Goal: Task Accomplishment & Management: Use online tool/utility

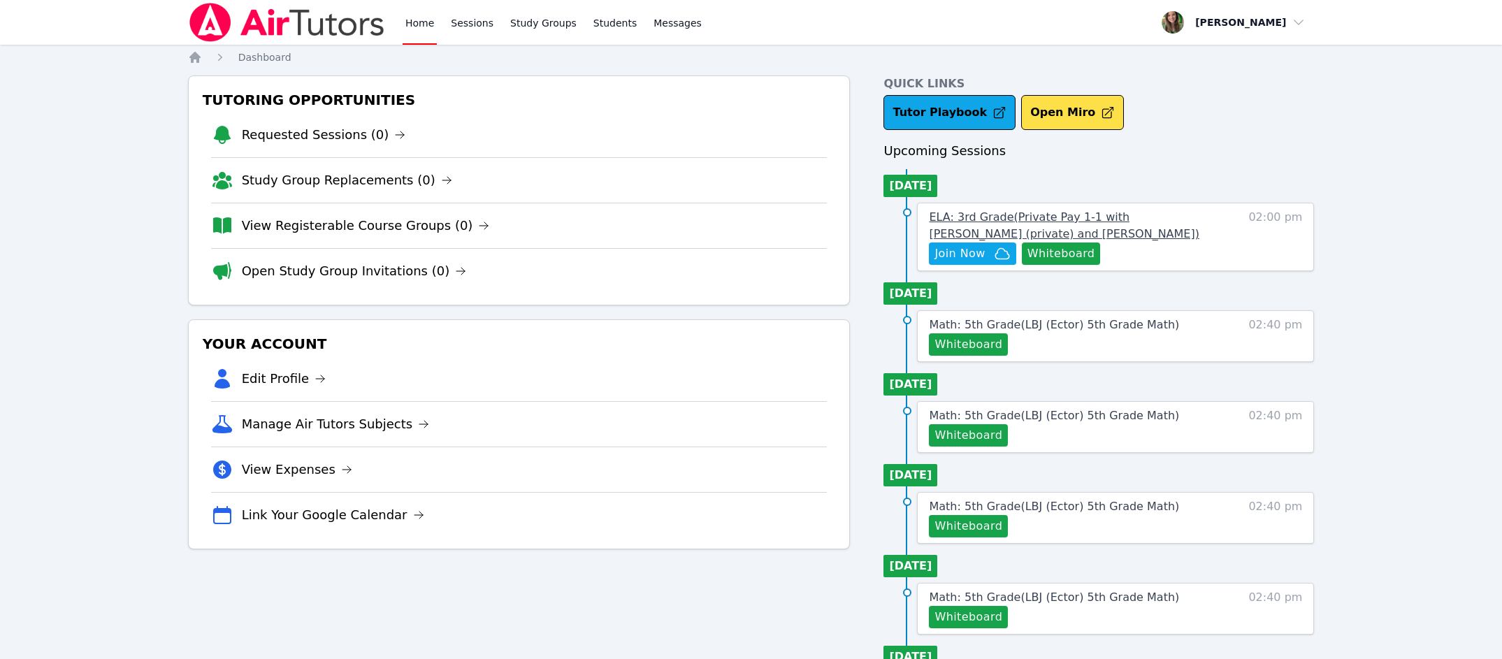
click at [1094, 212] on span "ELA: 3rd Grade ( Private Pay 1-1 with Owen Logan (private) and Melissa Hammer )" at bounding box center [1064, 225] width 270 height 30
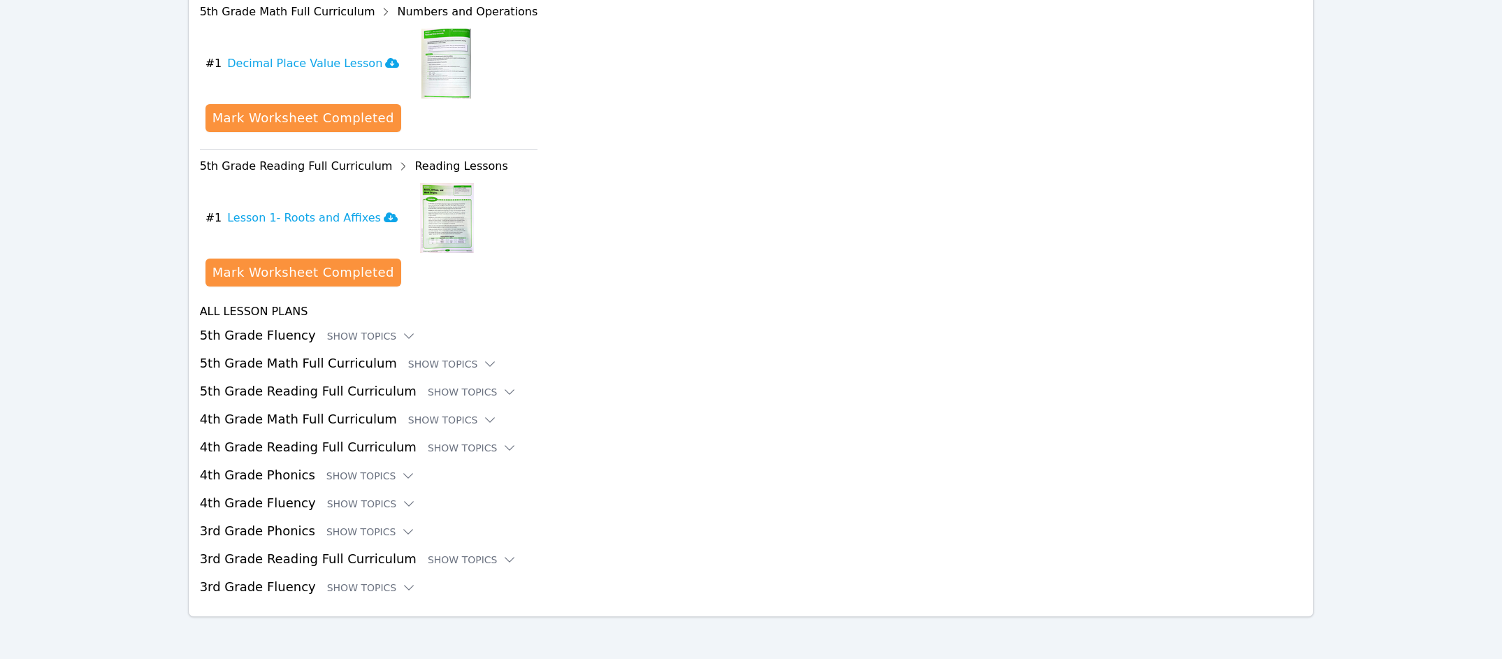
scroll to position [1818, 0]
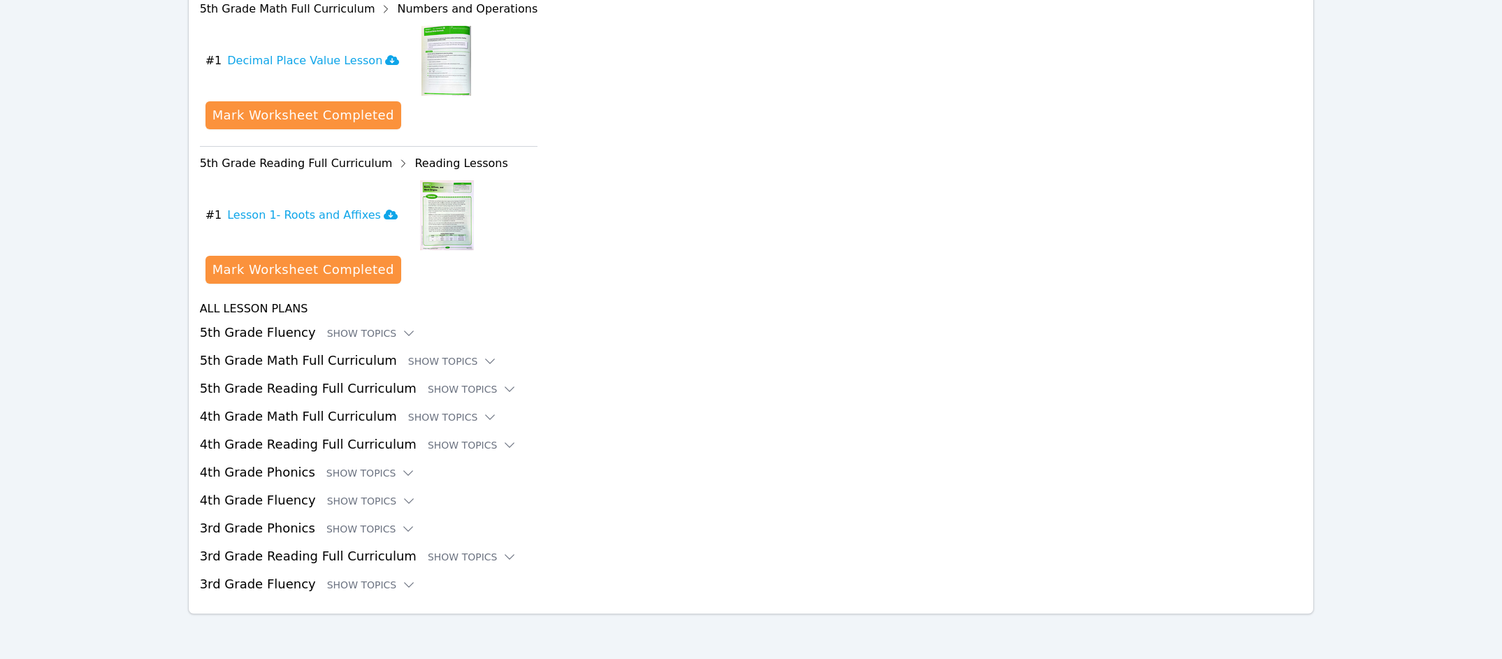
click at [318, 391] on h3 "5th Grade Reading Full Curriculum Show Topics" at bounding box center [751, 389] width 1103 height 20
click at [445, 387] on div "Show Topics" at bounding box center [472, 389] width 89 height 14
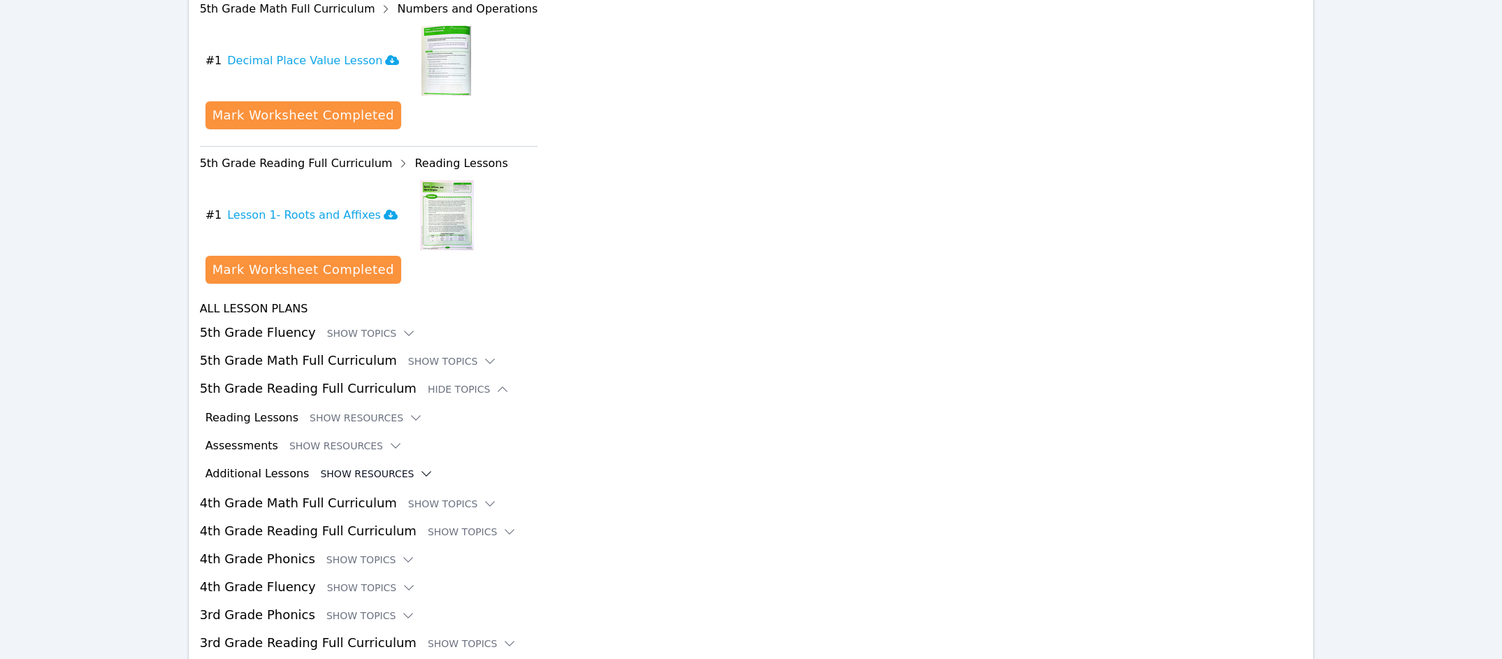
click at [333, 476] on button "Show Resources" at bounding box center [376, 474] width 113 height 14
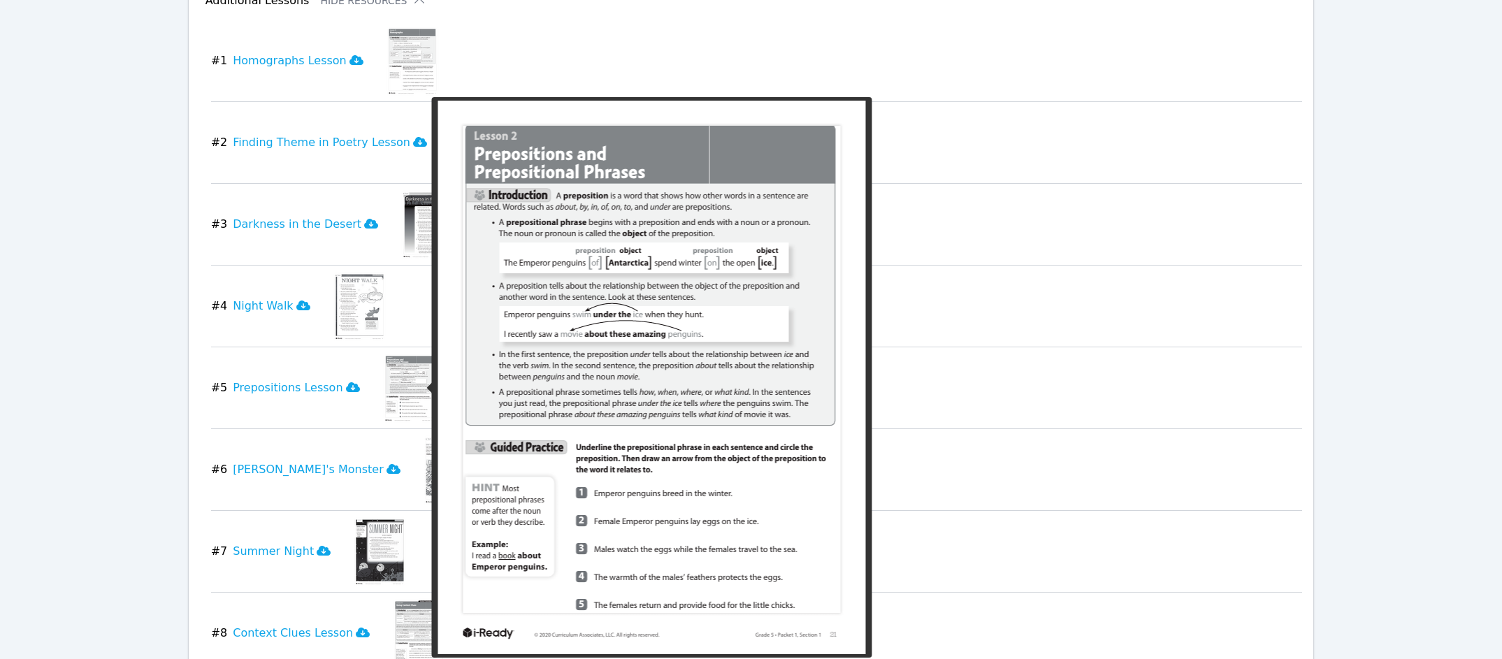
scroll to position [2292, 0]
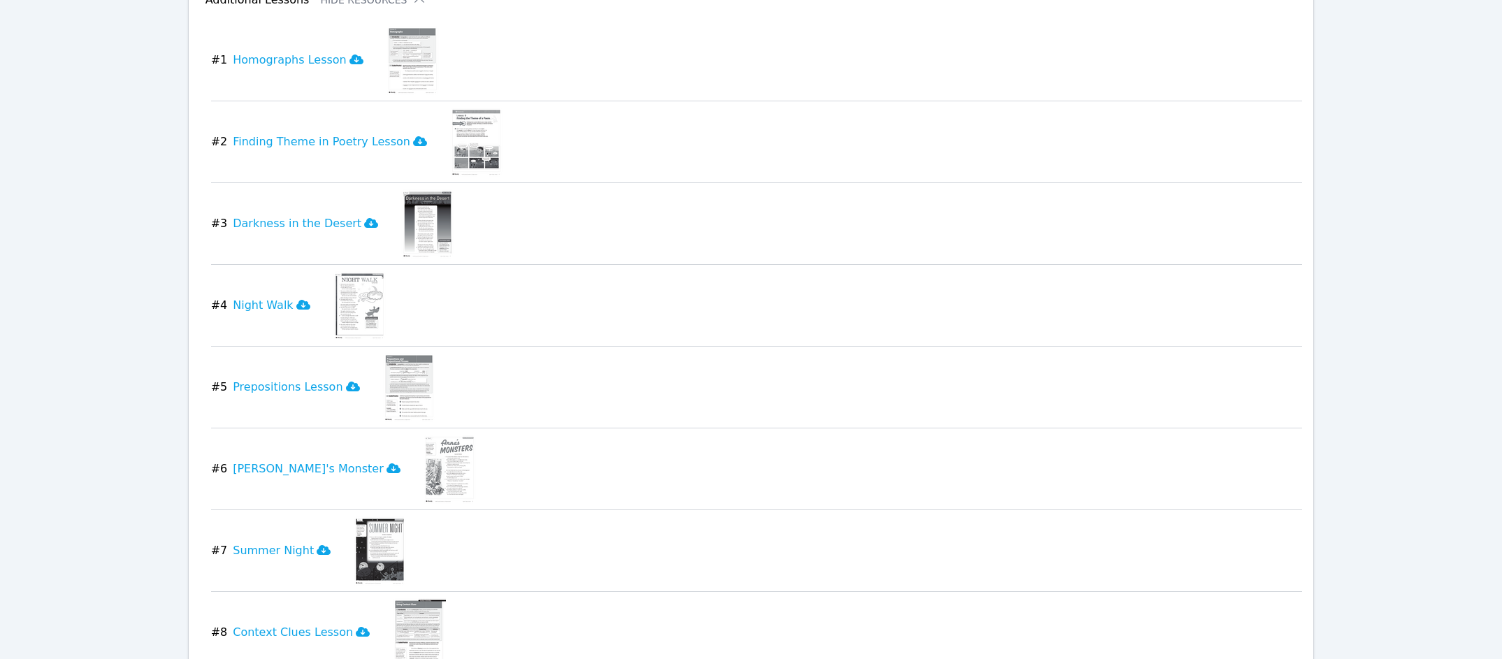
click at [397, 367] on img at bounding box center [409, 387] width 54 height 70
click at [346, 387] on icon at bounding box center [353, 387] width 14 height 10
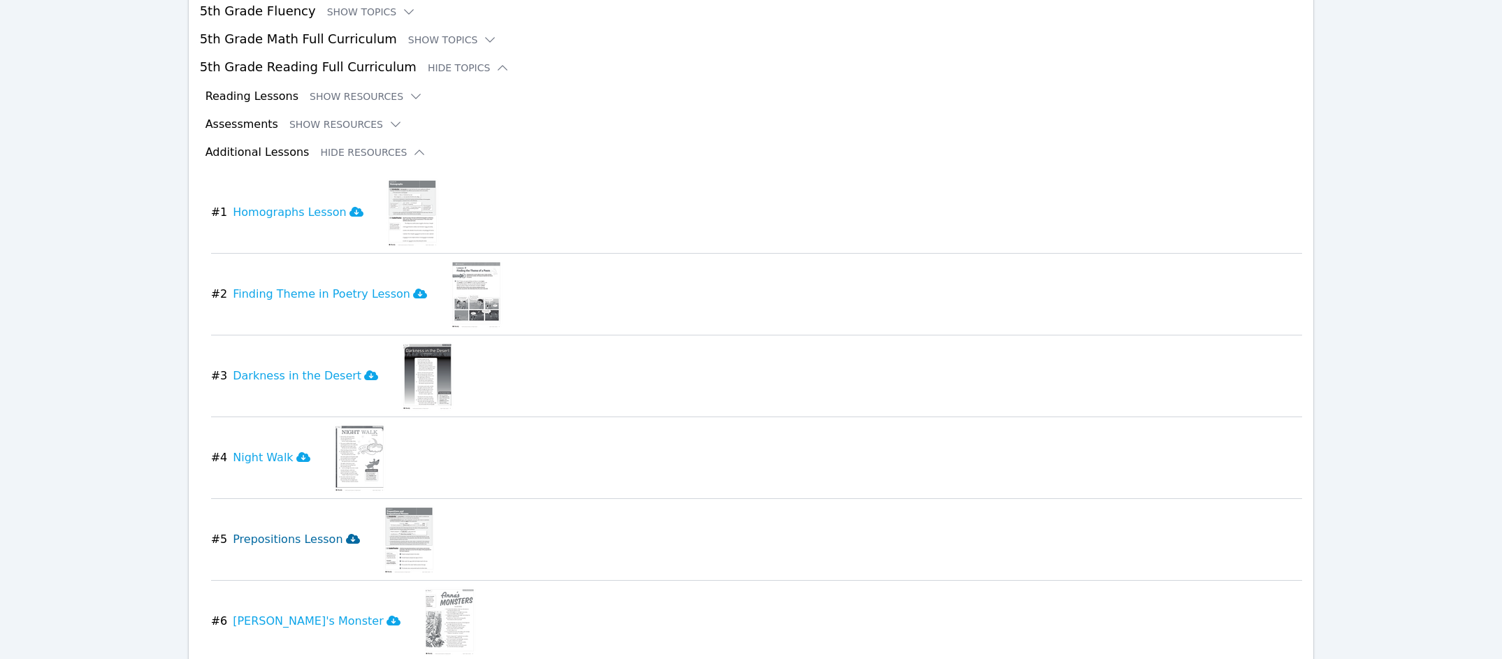
scroll to position [2093, 0]
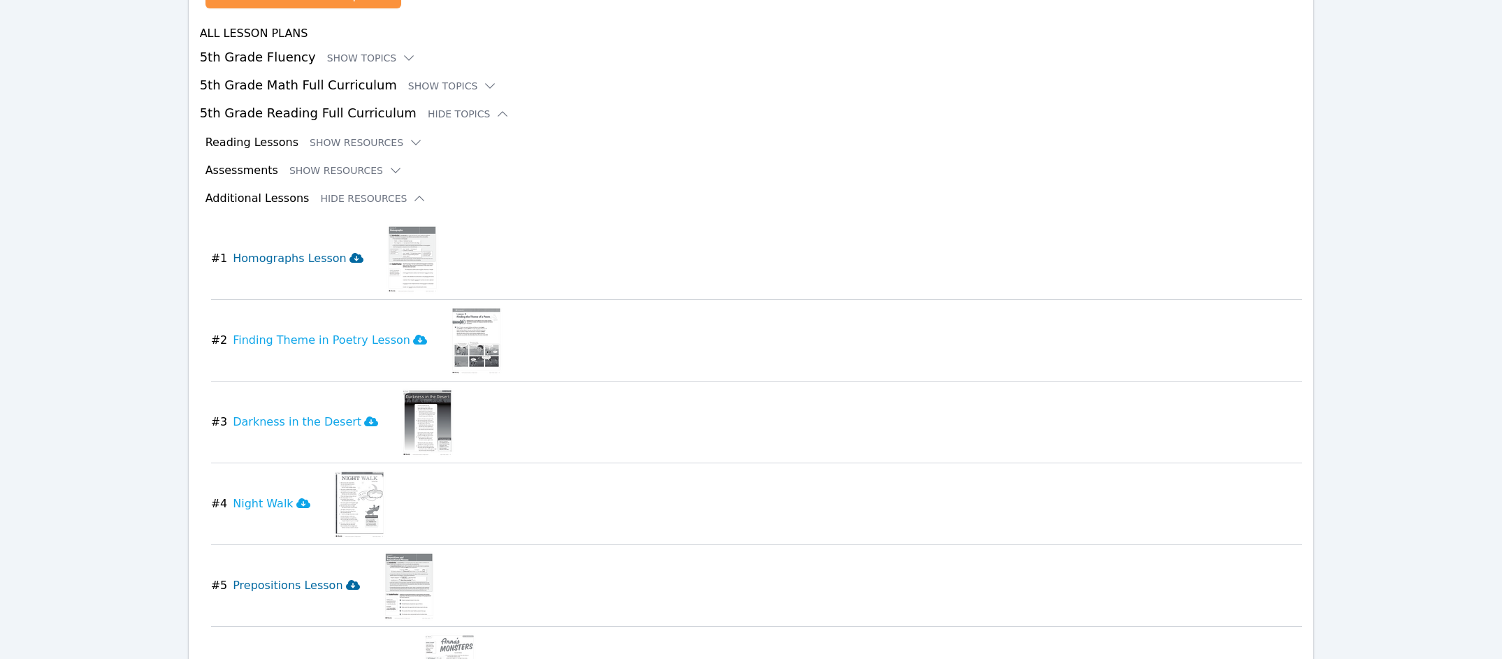
click at [312, 263] on h3 "Homographs Lesson" at bounding box center [298, 258] width 131 height 17
click at [349, 261] on icon at bounding box center [356, 258] width 14 height 10
click at [313, 258] on h3 "Homographs Lesson" at bounding box center [298, 258] width 131 height 17
click at [313, 258] on h3 "Homographs Lesson Loading..." at bounding box center [291, 258] width 117 height 31
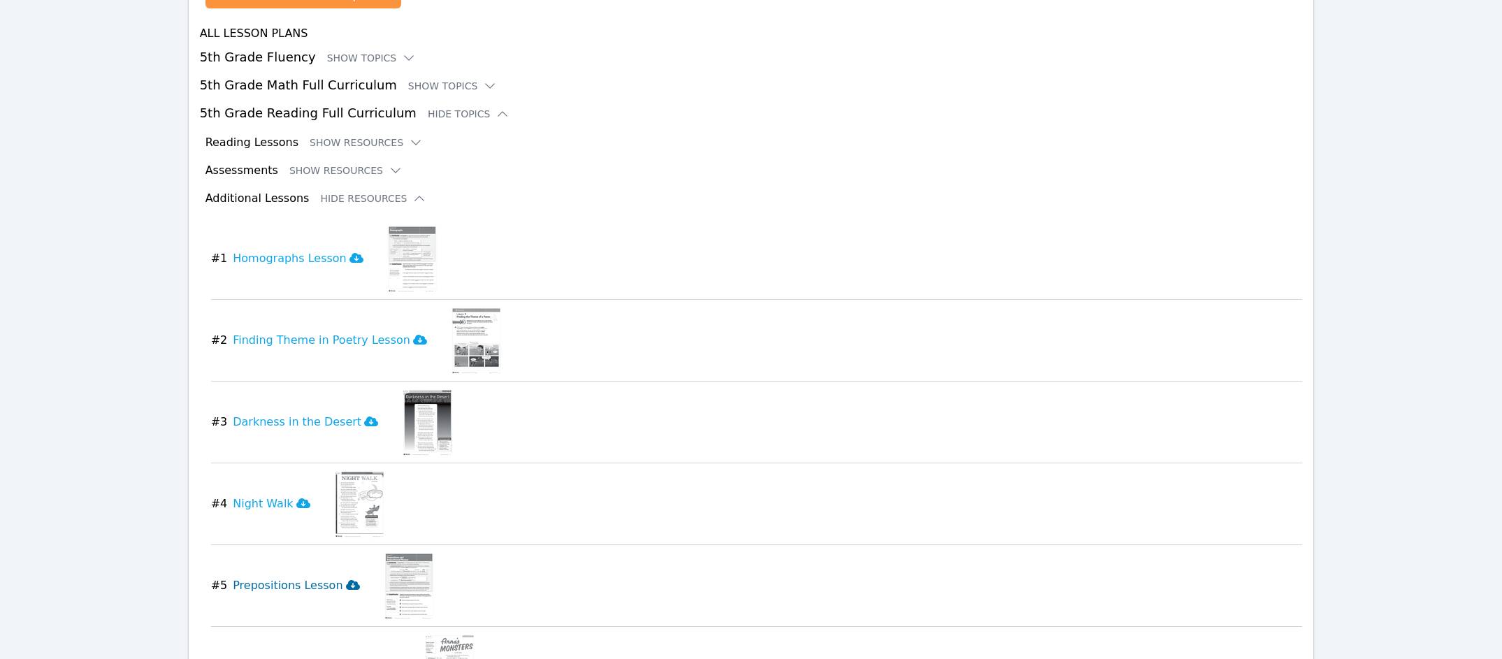
click at [412, 255] on img at bounding box center [413, 259] width 54 height 70
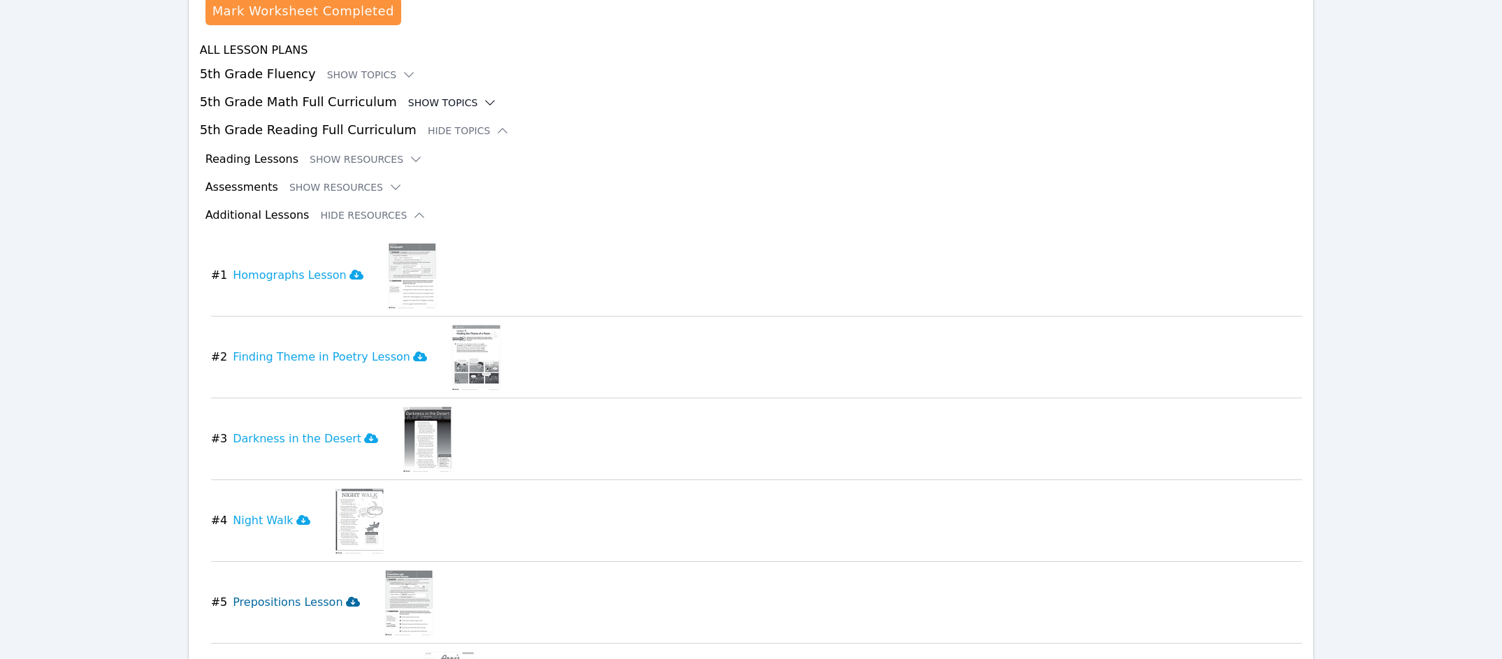
click at [452, 106] on div "Show Topics" at bounding box center [452, 103] width 89 height 14
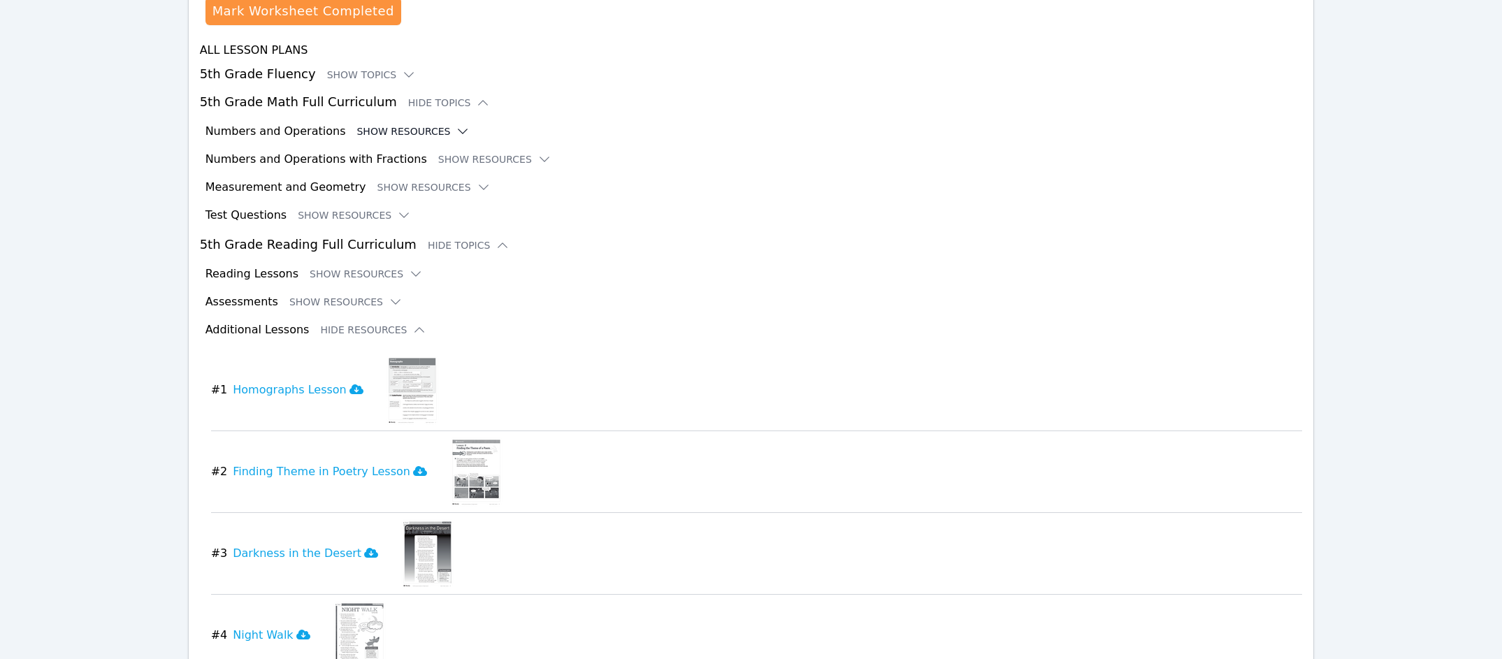
click at [401, 130] on button "Show Resources" at bounding box center [412, 131] width 113 height 14
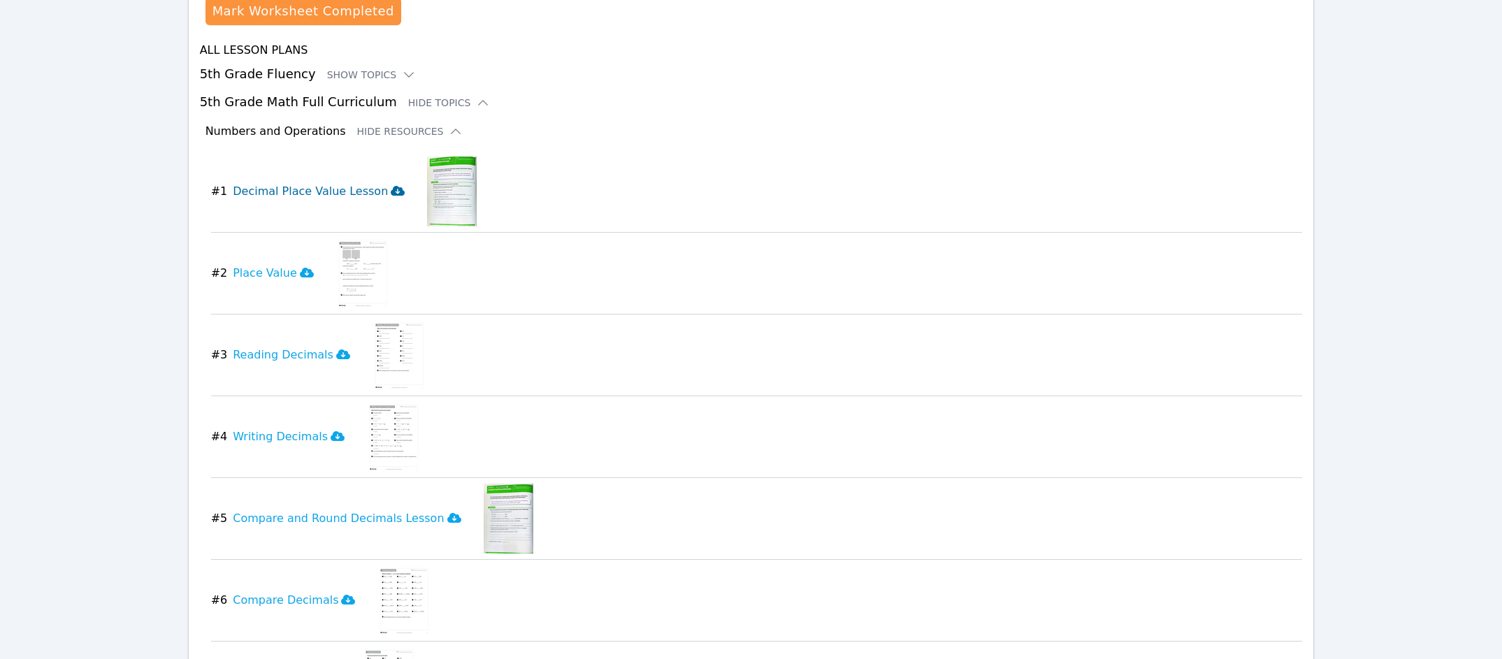
click at [318, 194] on h3 "Decimal Place Value Lesson" at bounding box center [319, 191] width 172 height 17
click at [318, 194] on h3 "Decimal Place Value Lesson Loading..." at bounding box center [312, 191] width 158 height 31
click at [318, 194] on h3 "Decimal Place Value Lesson" at bounding box center [319, 191] width 172 height 17
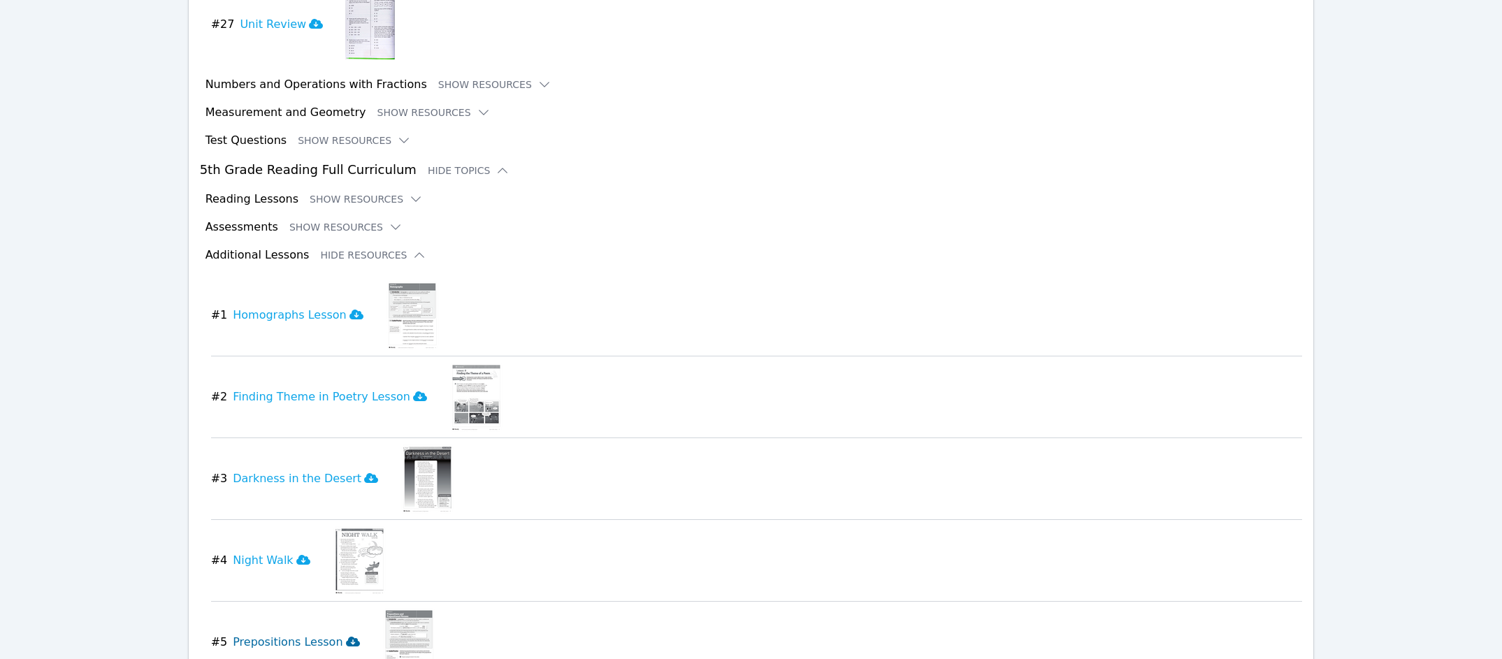
scroll to position [4658, 0]
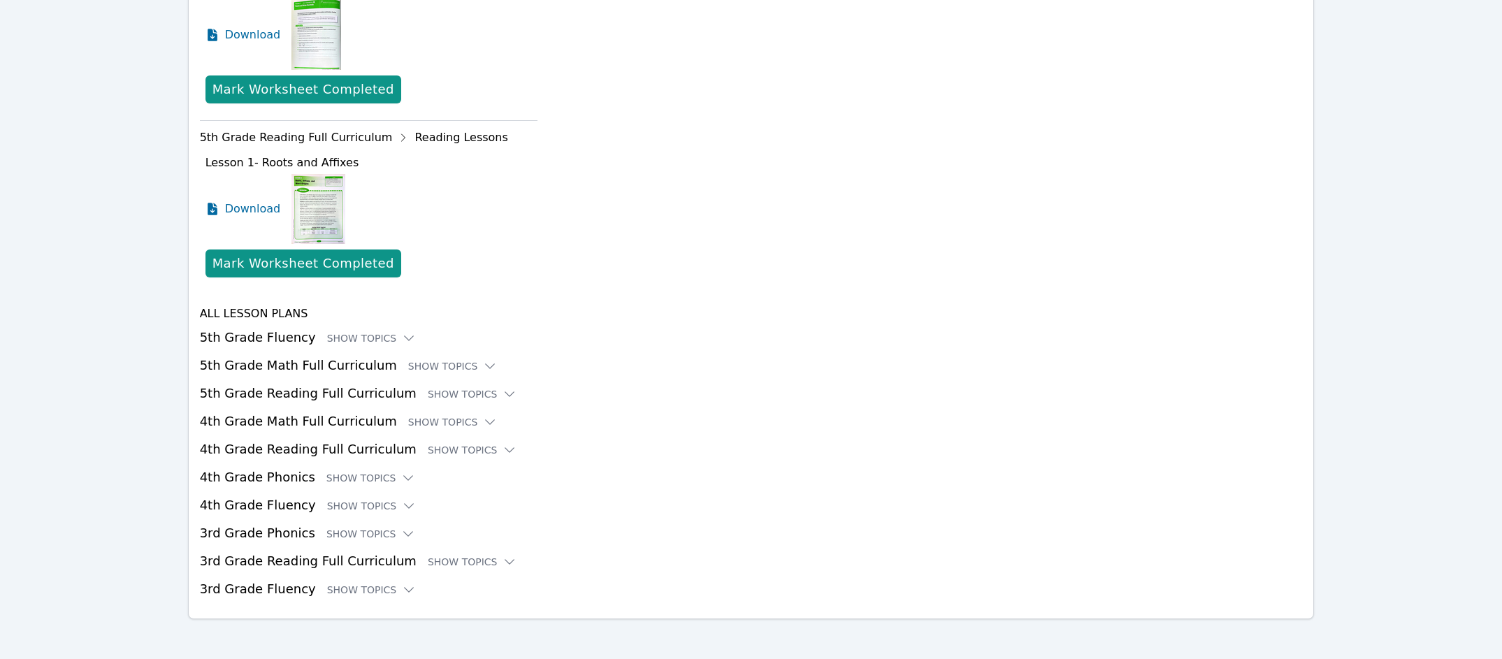
scroll to position [2031, 0]
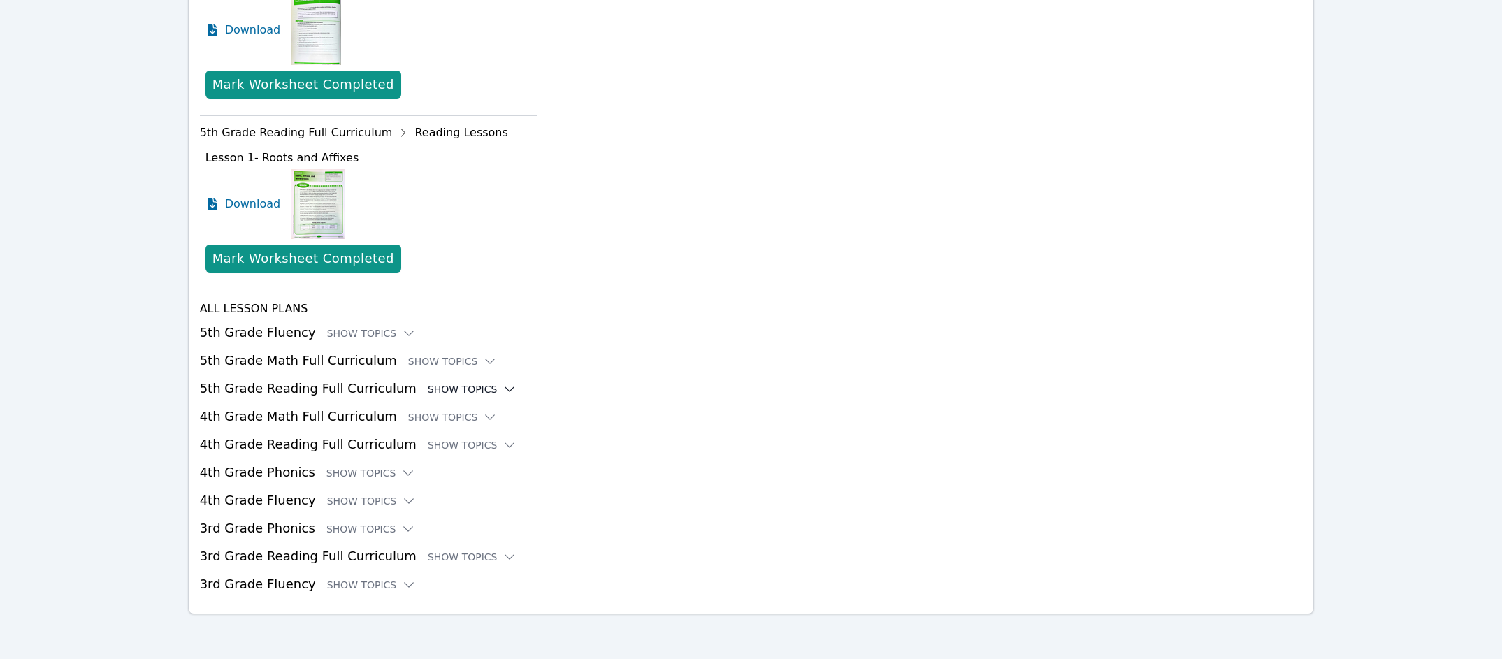
click at [428, 387] on div "Show Topics" at bounding box center [472, 389] width 89 height 14
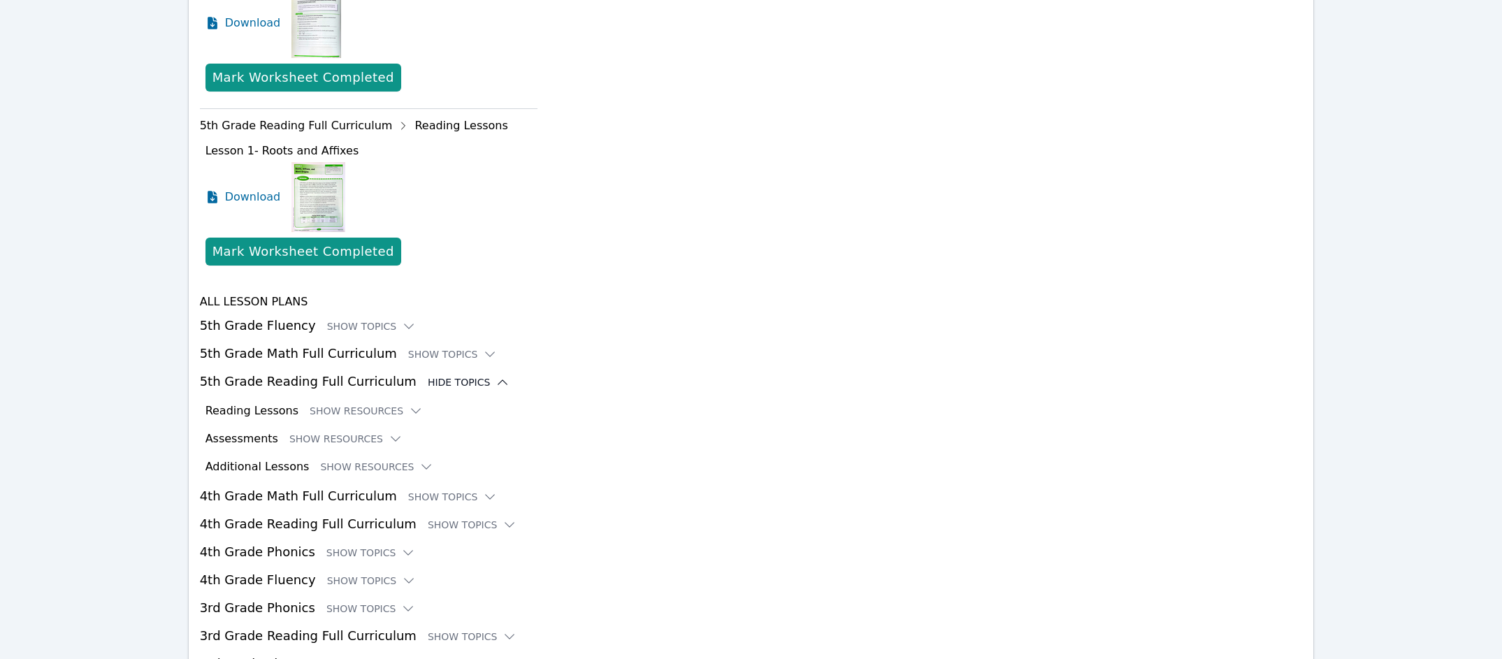
scroll to position [2043, 0]
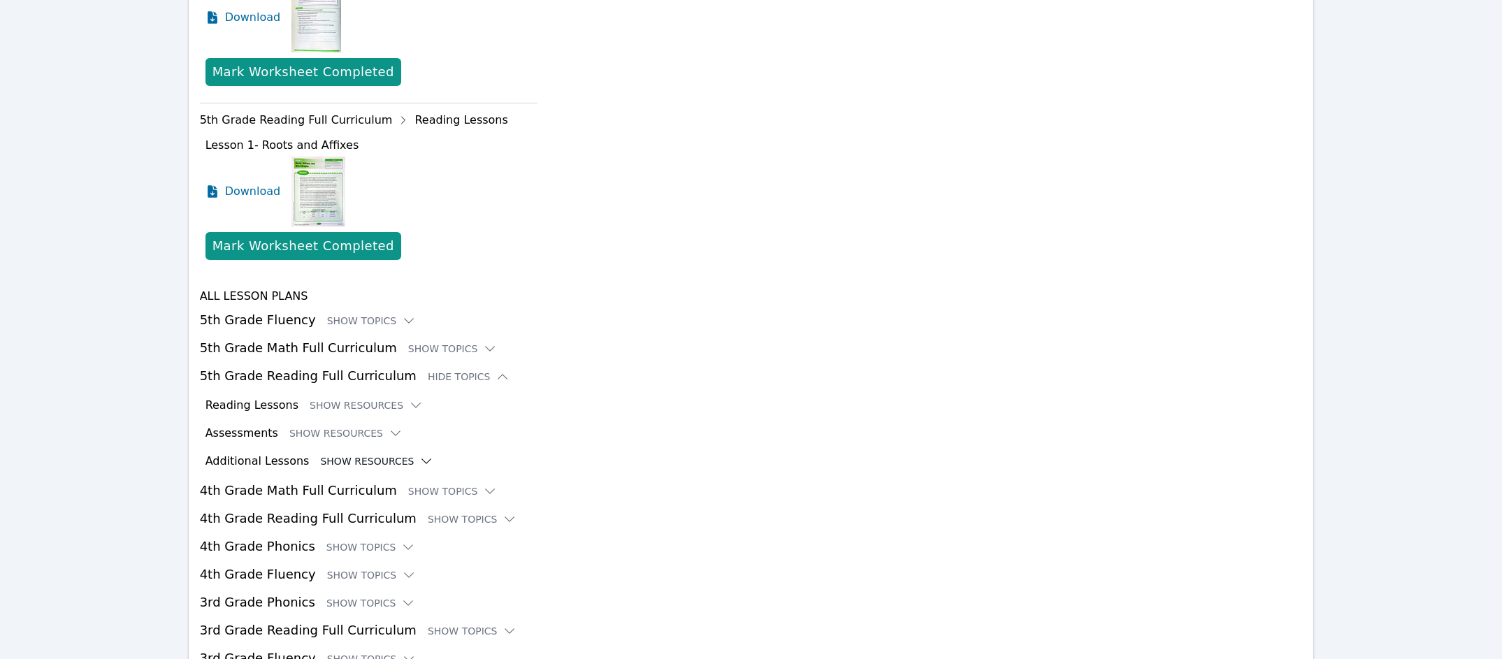
click at [352, 464] on button "Show Resources" at bounding box center [376, 461] width 113 height 14
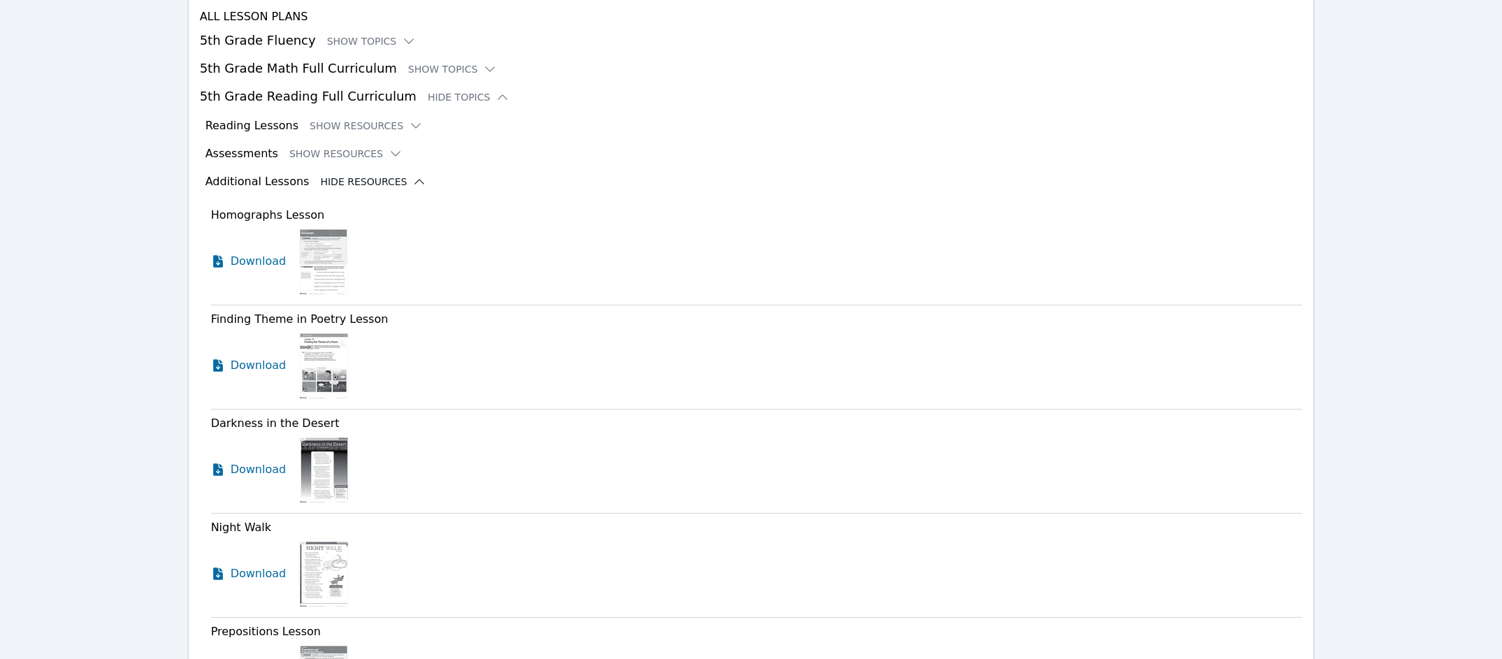
scroll to position [2328, 0]
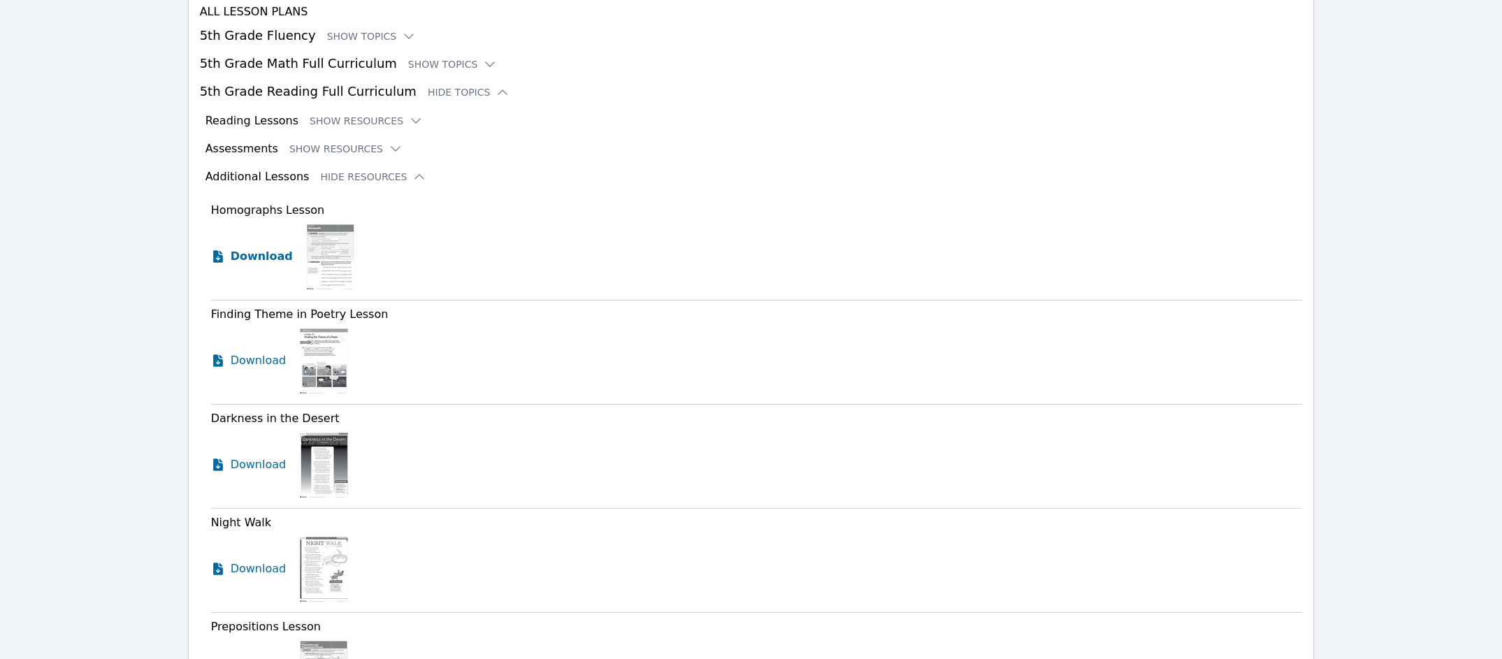
click at [255, 257] on span "Download" at bounding box center [262, 256] width 62 height 17
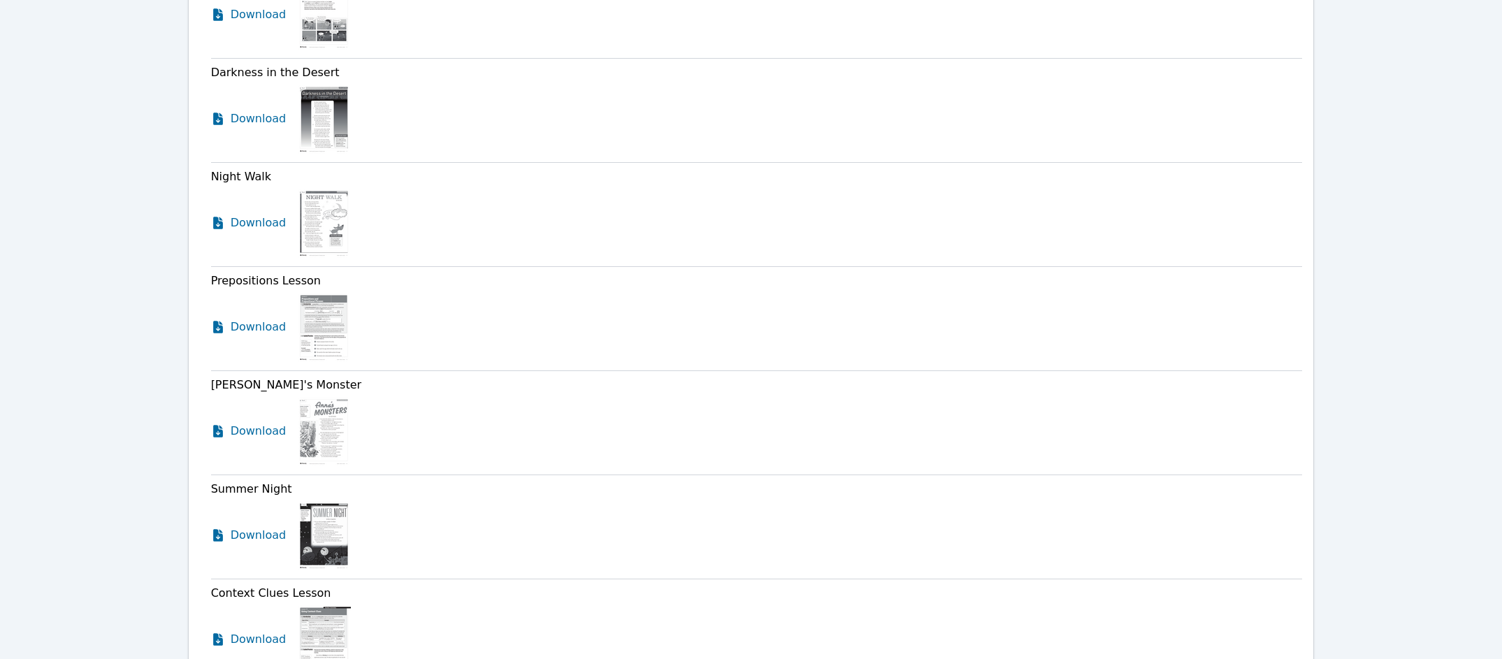
scroll to position [2676, 0]
click at [242, 323] on span "Download" at bounding box center [262, 325] width 62 height 17
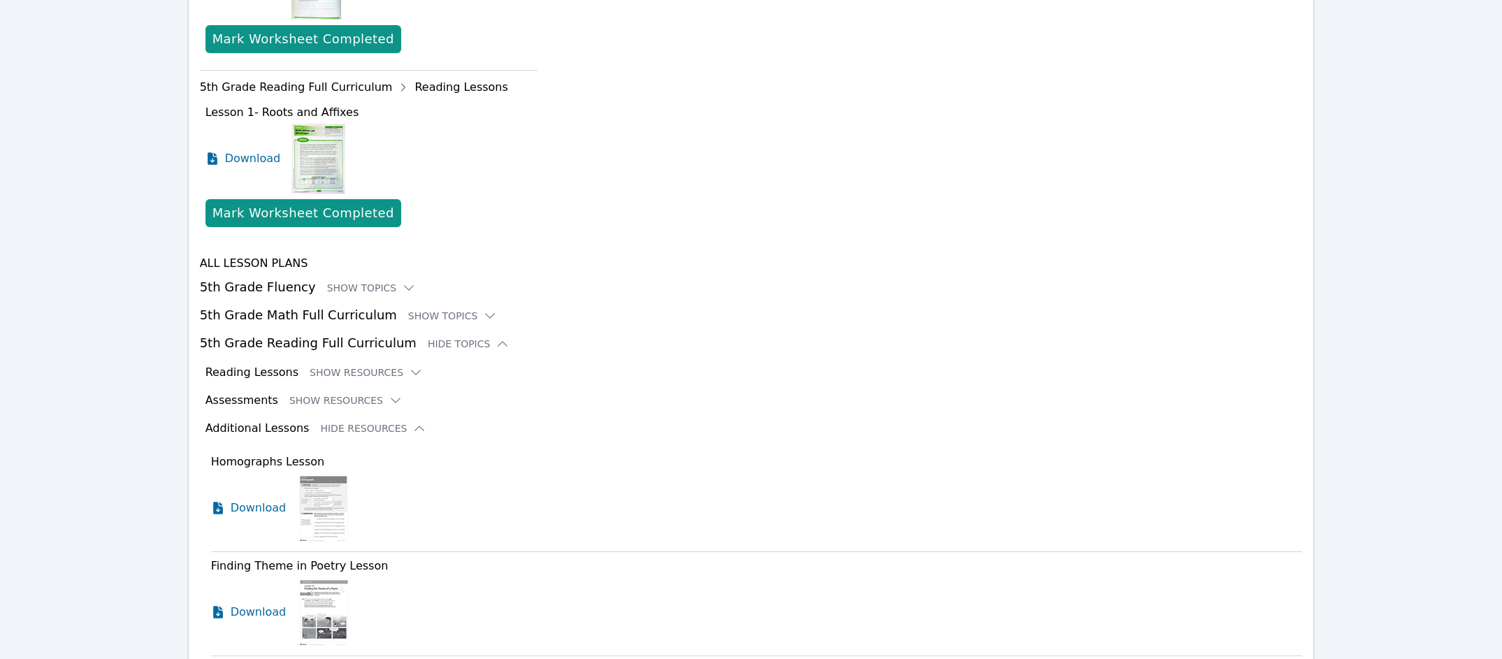
scroll to position [2053, 0]
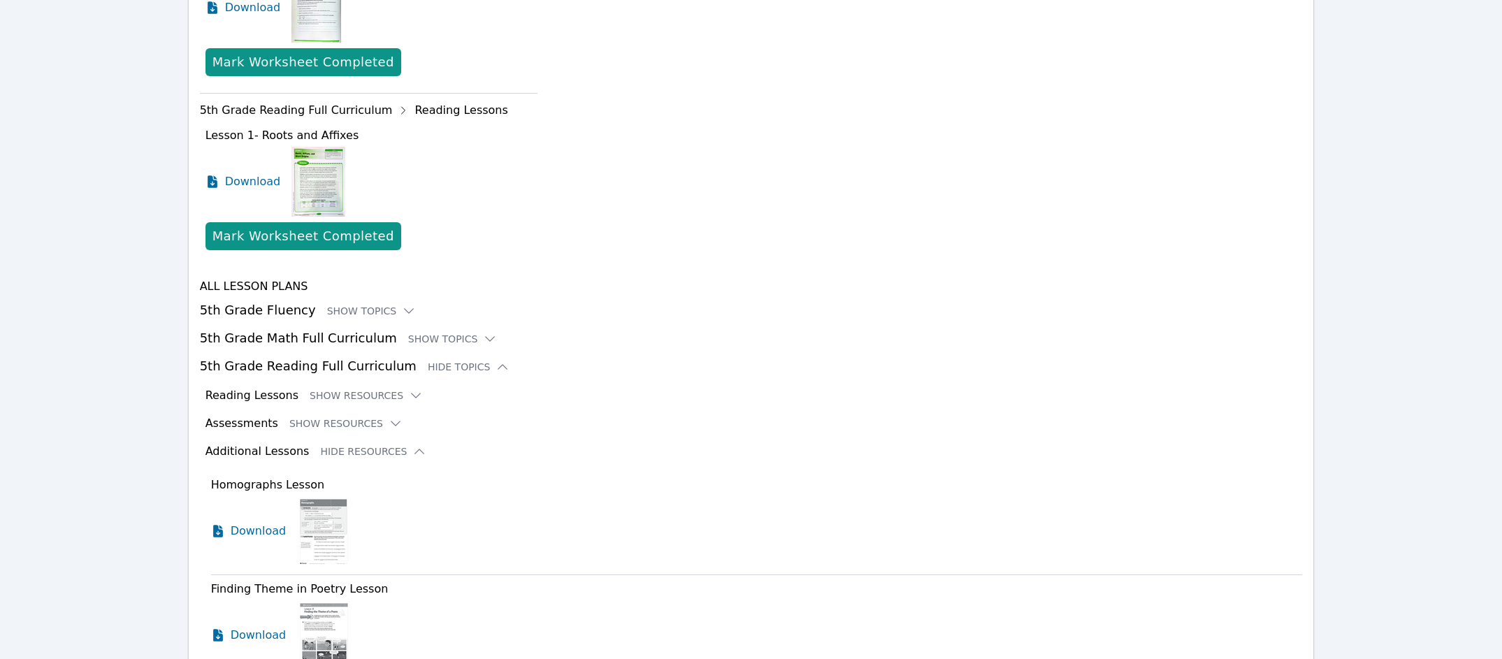
click at [345, 431] on div "Assessments Show Resources" at bounding box center [753, 423] width 1097 height 17
click at [340, 423] on button "Show Resources" at bounding box center [345, 424] width 113 height 14
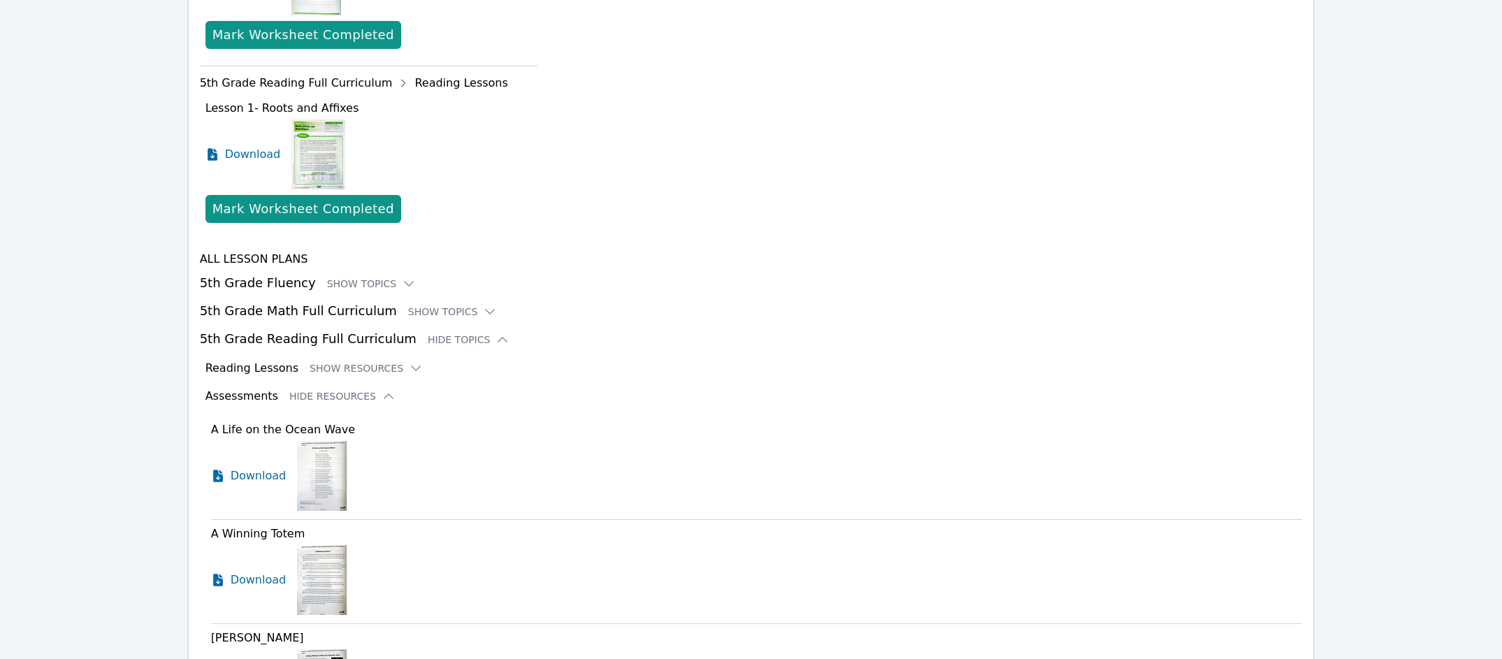
scroll to position [1952, 0]
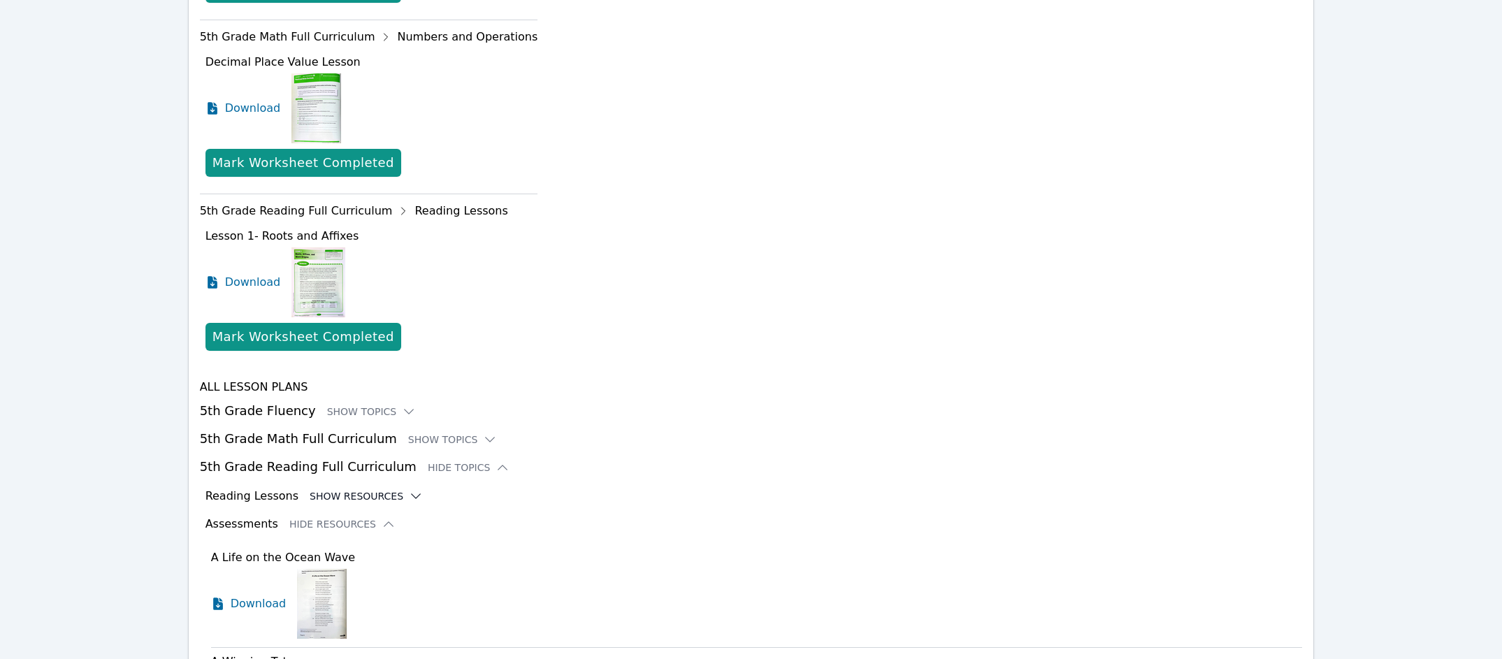
click at [358, 496] on button "Show Resources" at bounding box center [366, 496] width 113 height 14
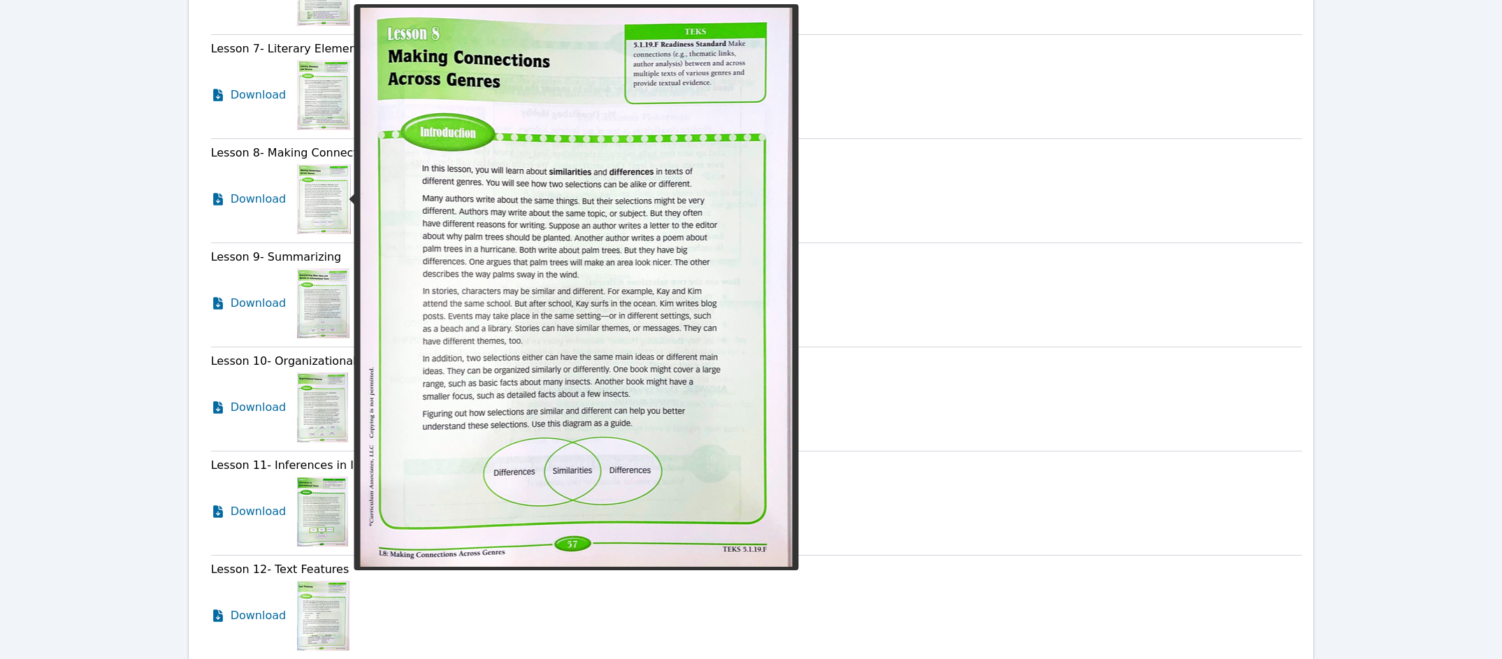
scroll to position [3056, 0]
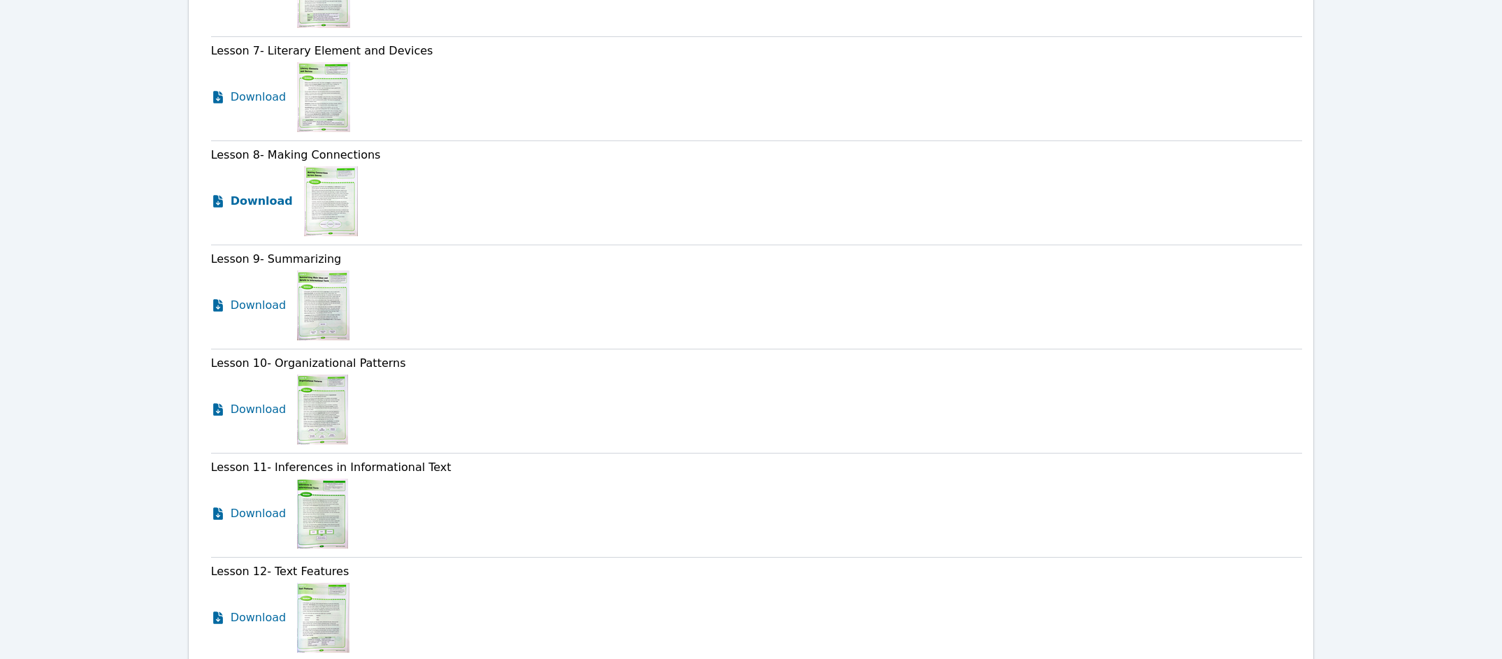
click at [246, 201] on span "Download" at bounding box center [262, 201] width 62 height 17
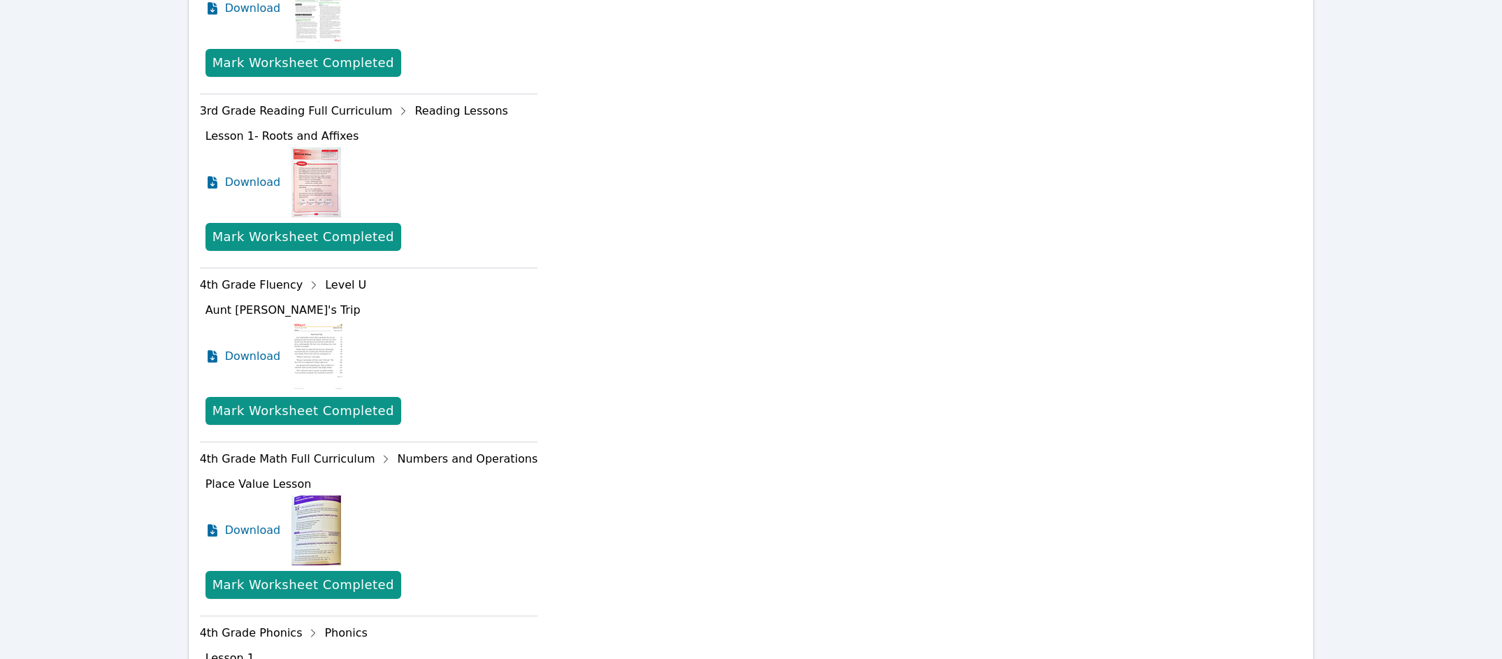
scroll to position [0, 0]
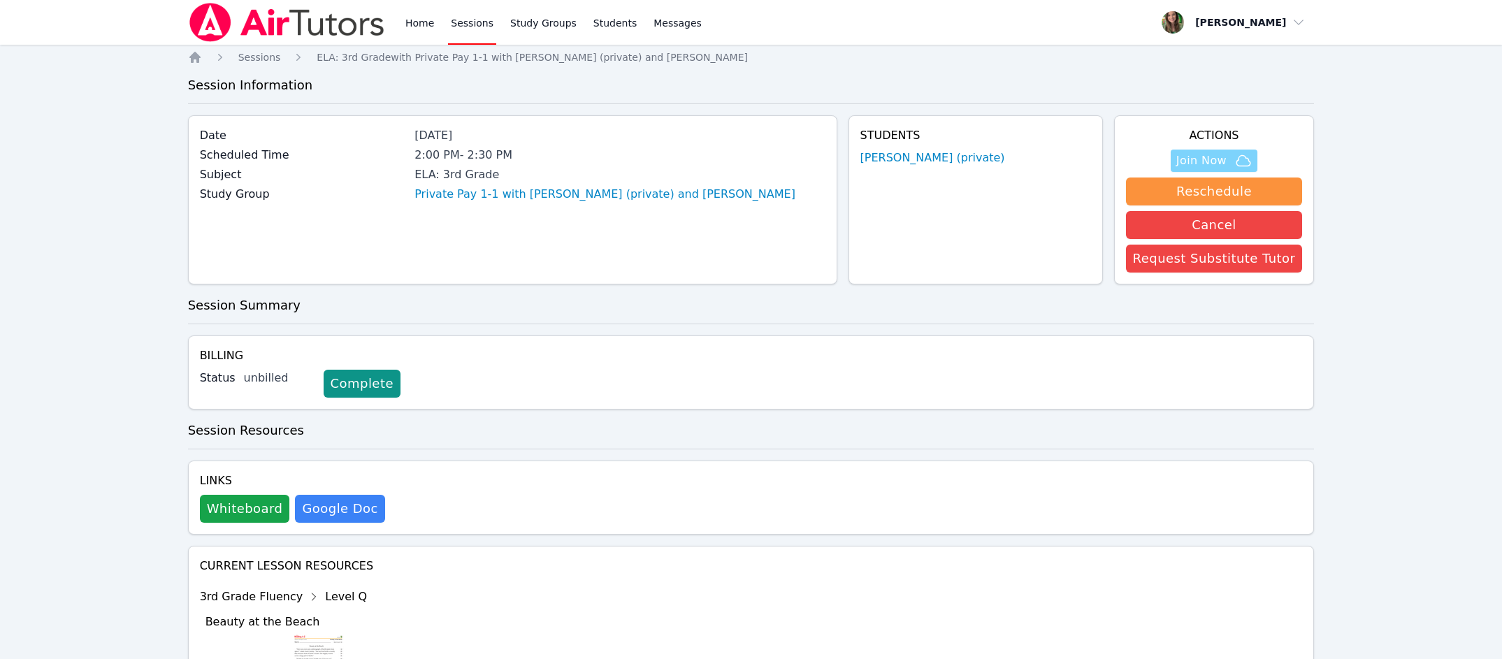
click at [1213, 160] on span "Join Now" at bounding box center [1201, 160] width 50 height 17
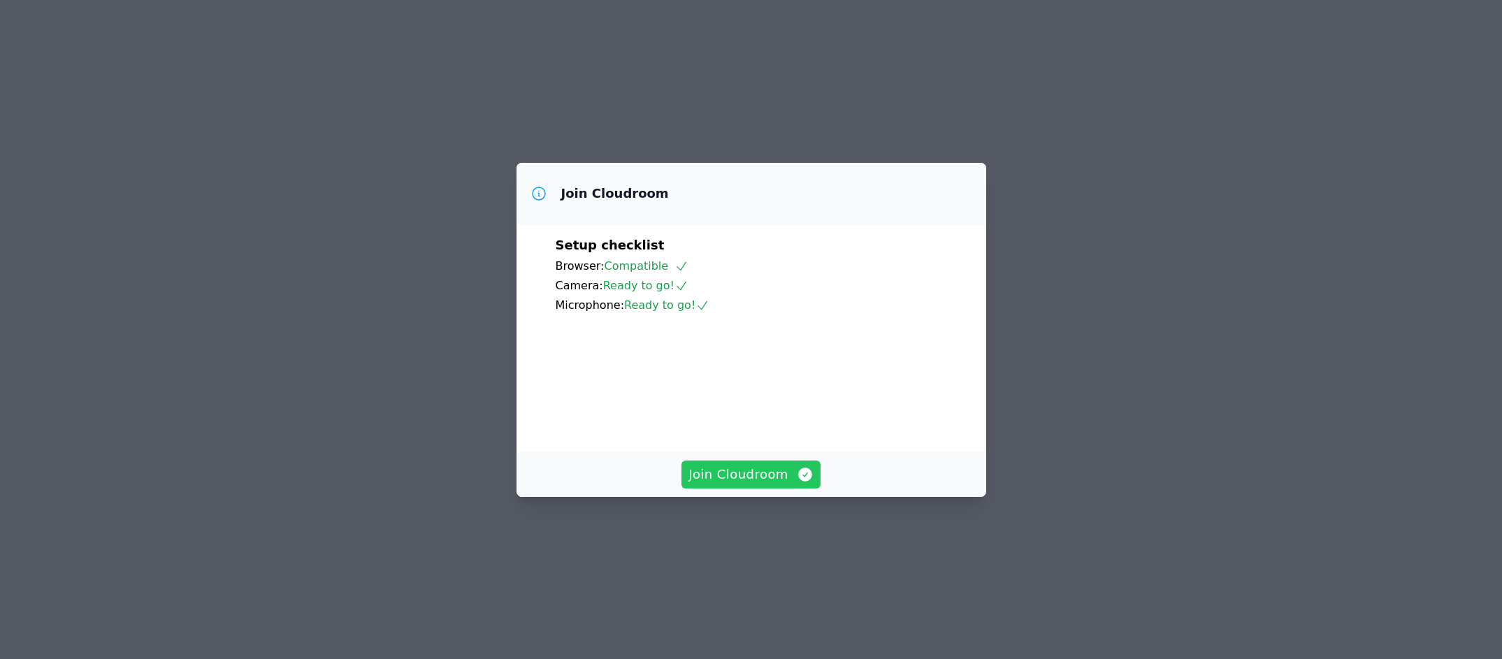
click at [732, 484] on span "Join Cloudroom" at bounding box center [750, 475] width 125 height 20
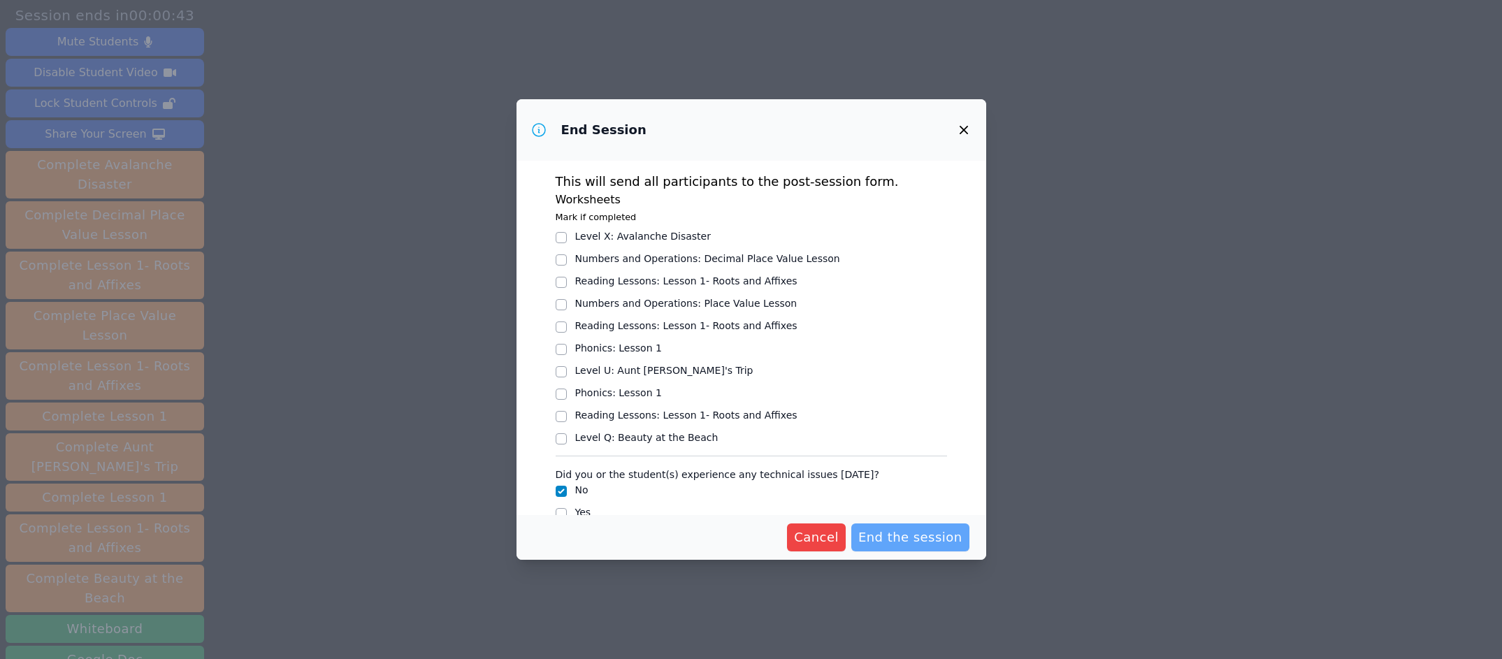
click at [919, 531] on span "End the session" at bounding box center [910, 538] width 104 height 20
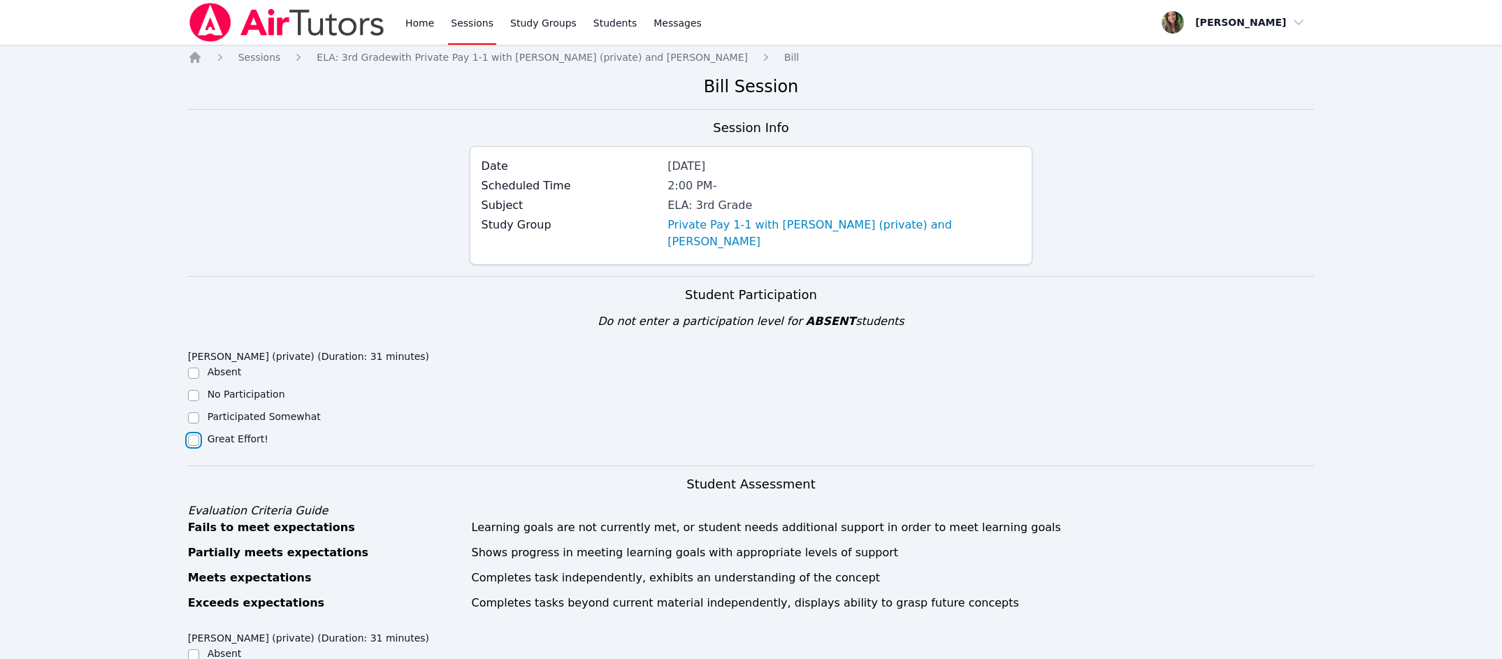
click at [191, 435] on input "Great Effort!" at bounding box center [193, 440] width 11 height 11
checkbox input "true"
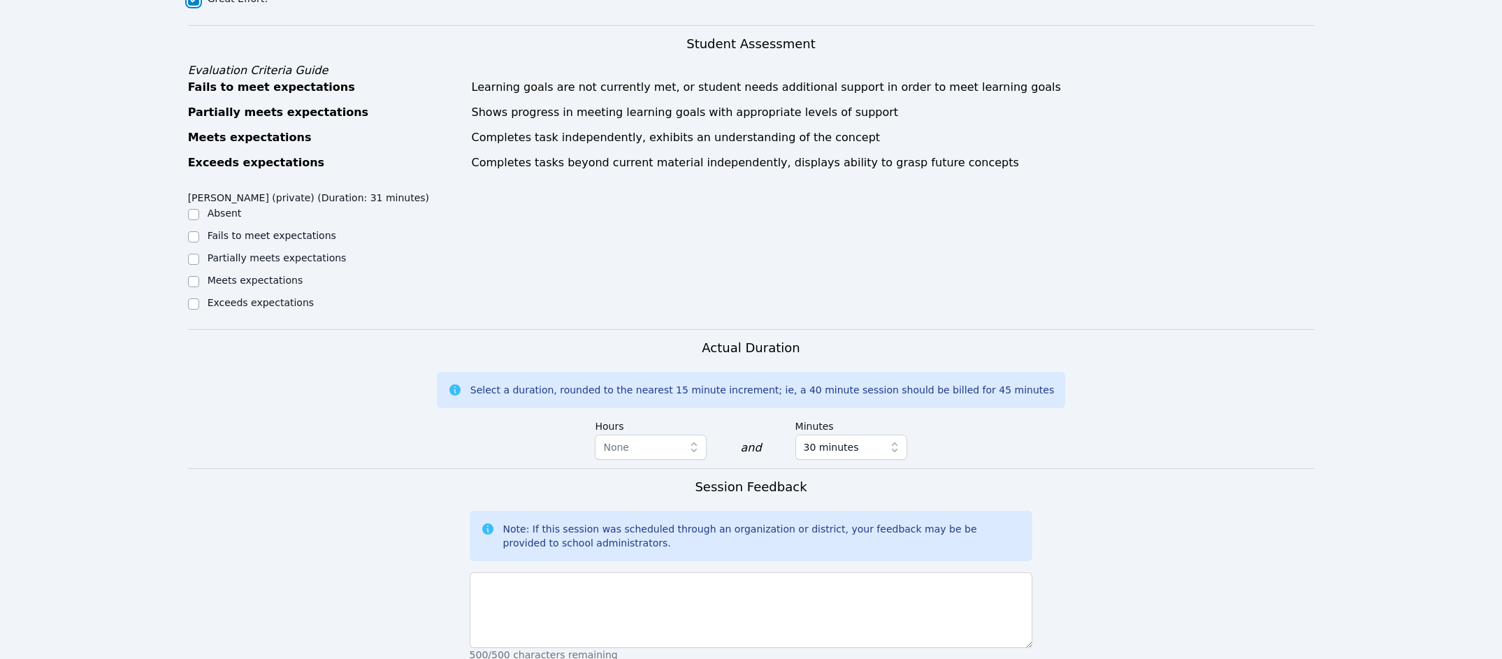
scroll to position [443, 0]
click at [196, 273] on input "Meets expectations" at bounding box center [193, 278] width 11 height 11
checkbox input "true"
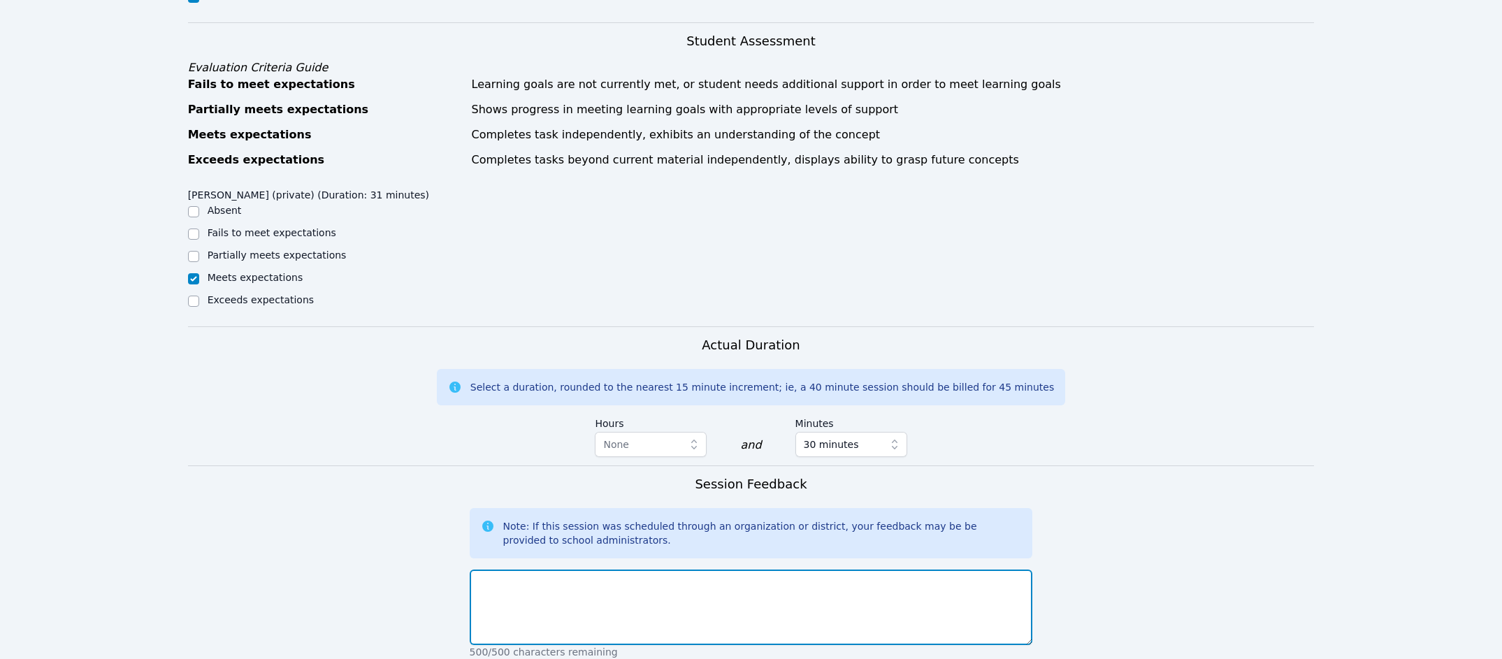
click at [647, 570] on textarea at bounding box center [751, 607] width 563 height 75
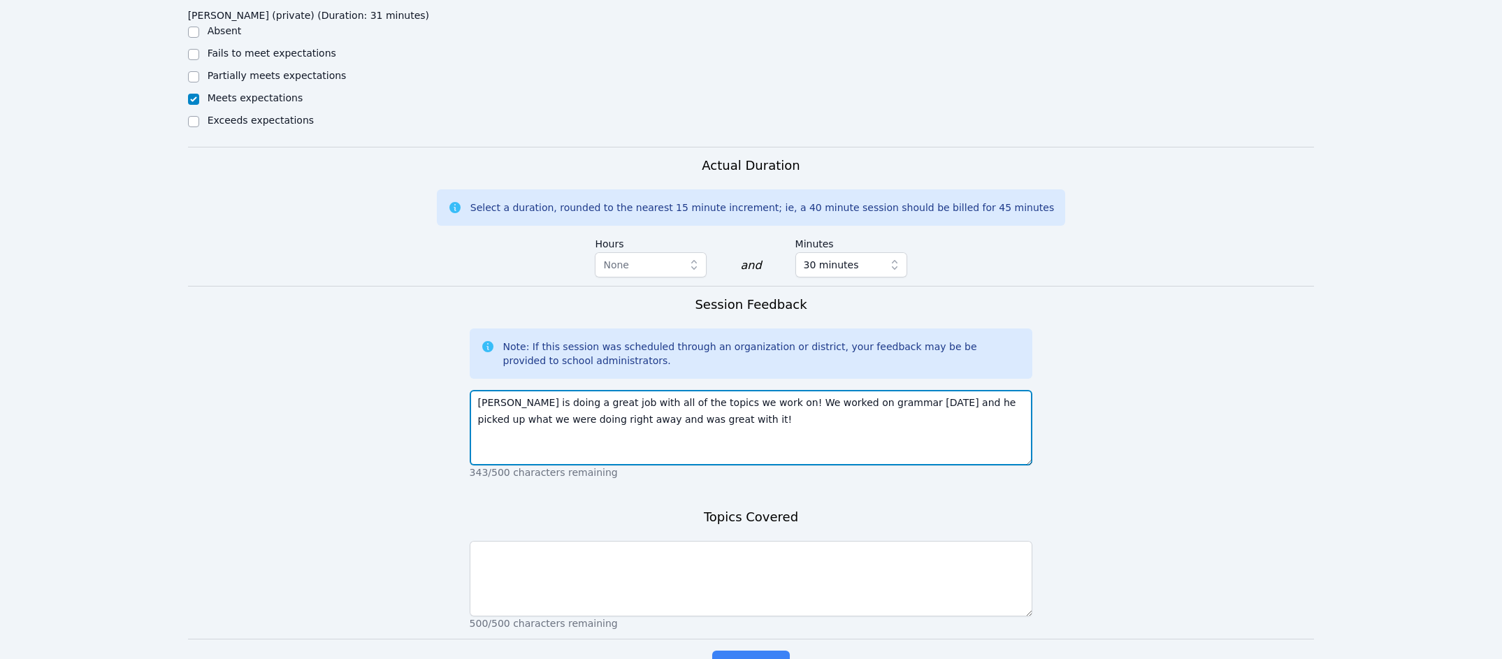
type textarea "Owen is doing a great job with all of the topics we work on! We worked on gramm…"
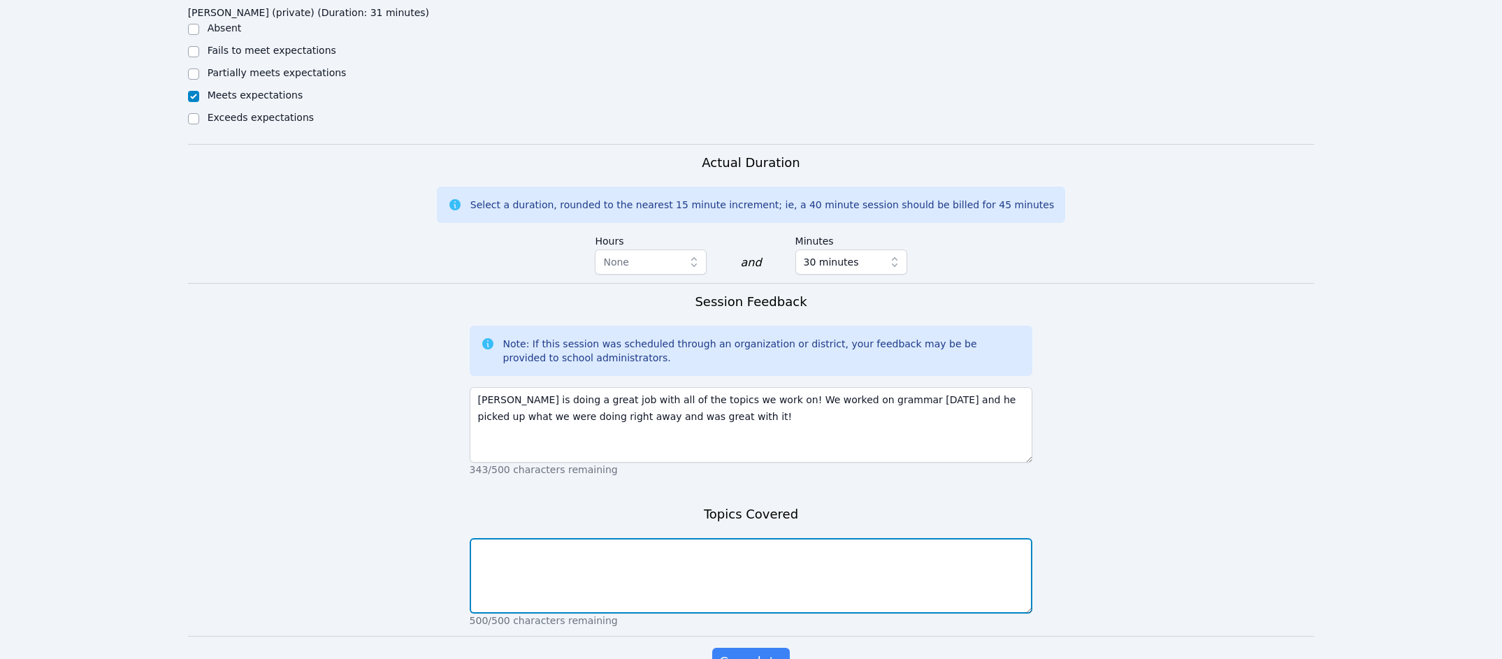
click at [738, 587] on textarea at bounding box center [751, 575] width 563 height 75
type textarea "Grammar- Prepositions and homographs"
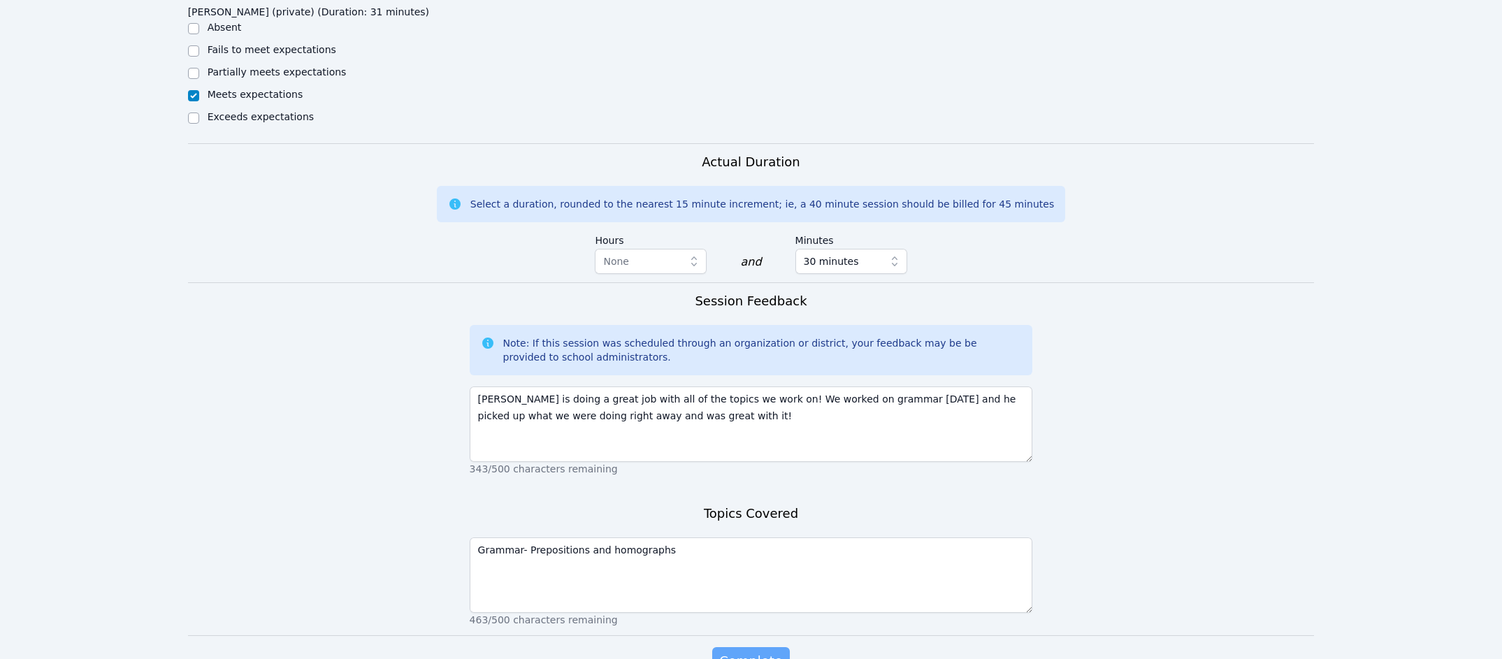
click at [765, 647] on button "Complete" at bounding box center [750, 661] width 77 height 28
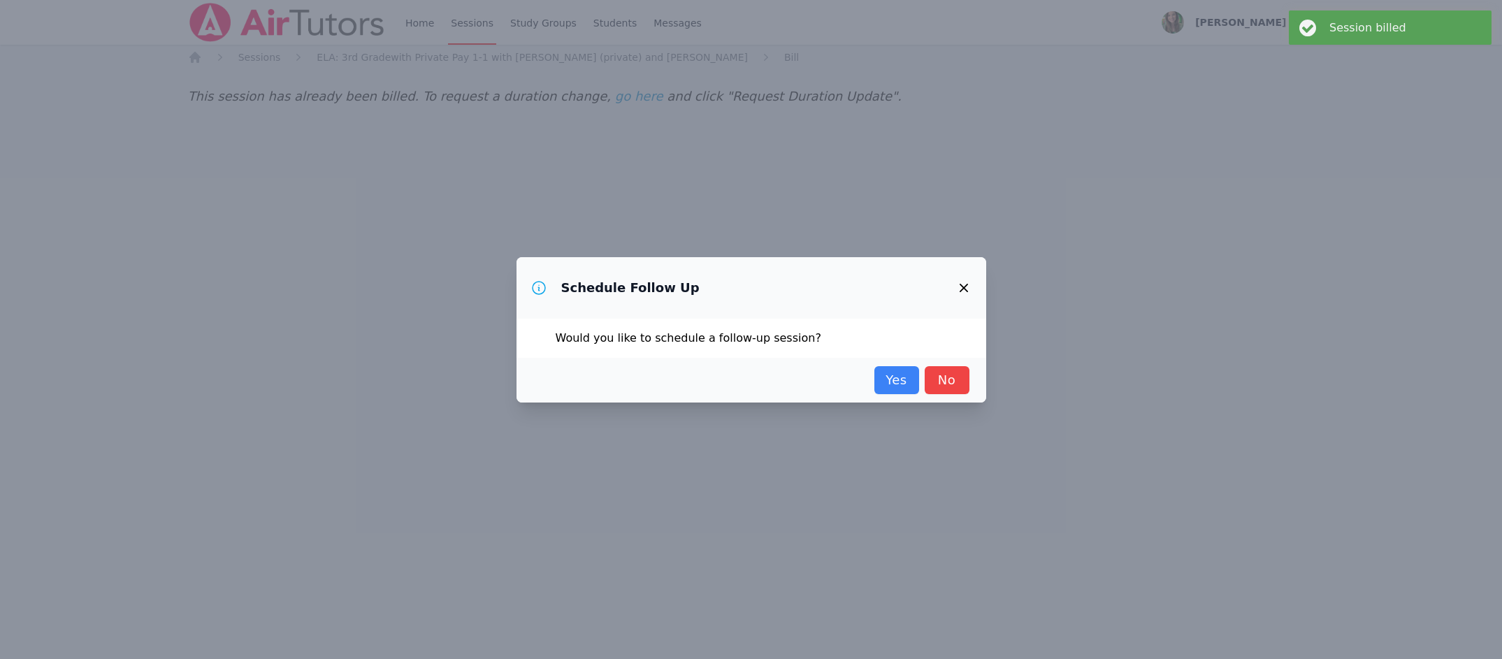
click at [959, 401] on div "Schedule Follow Up Would you like to schedule a follow-up session? Yes No" at bounding box center [751, 329] width 1502 height 659
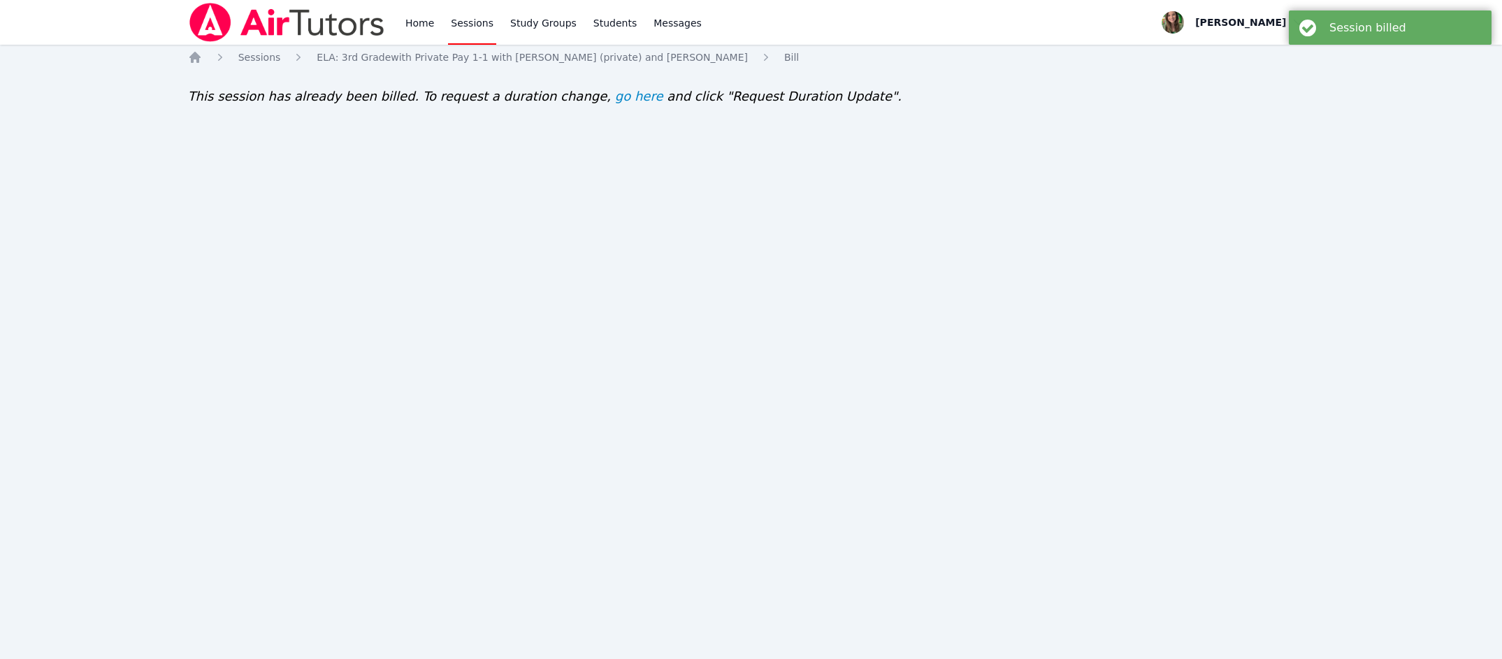
click at [959, 399] on div "Home Sessions Study Groups Students Messages Open user menu Melissa Hammer Open…" at bounding box center [751, 329] width 1502 height 659
click at [411, 16] on link "Home" at bounding box center [420, 22] width 34 height 45
